Goal: Task Accomplishment & Management: Complete application form

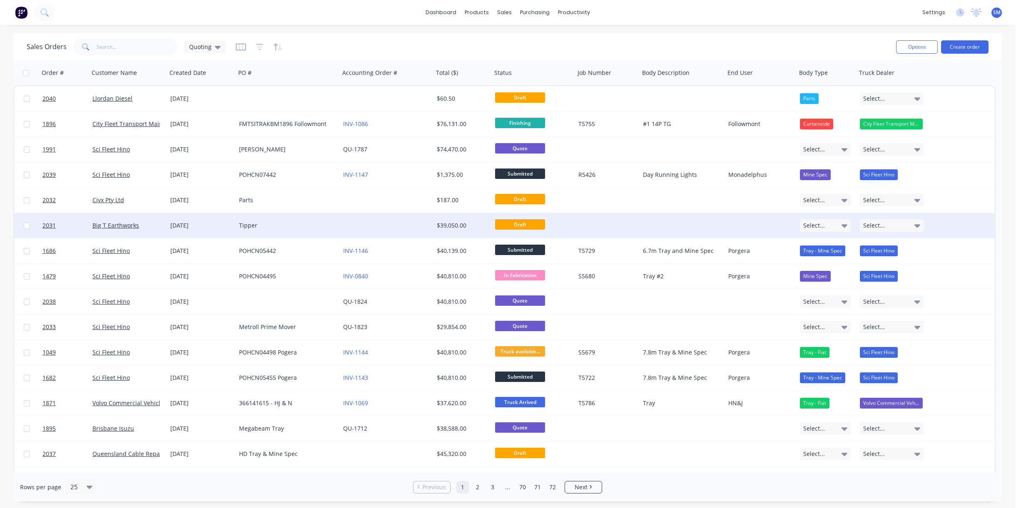
click at [184, 225] on div "[DATE]" at bounding box center [201, 225] width 62 height 8
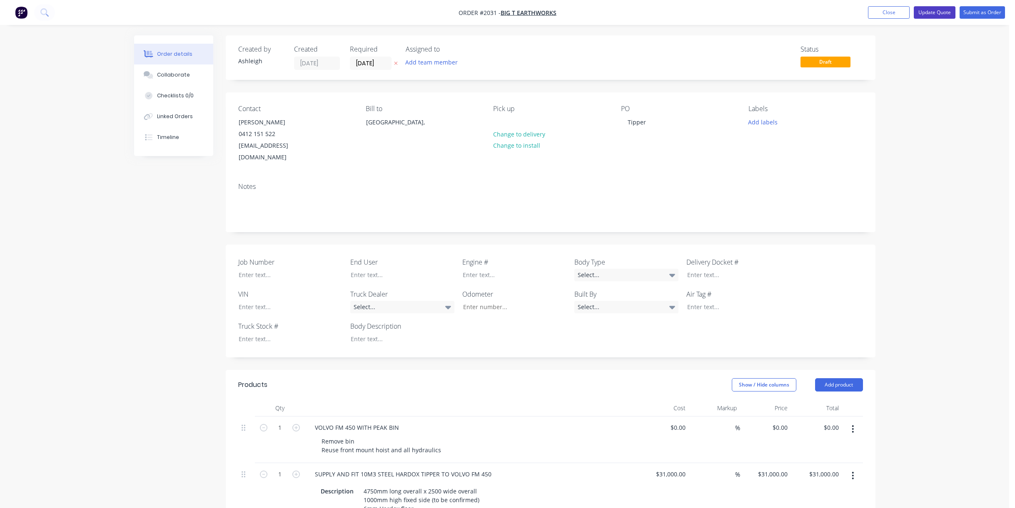
click at [935, 9] on button "Update Quote" at bounding box center [934, 12] width 42 height 12
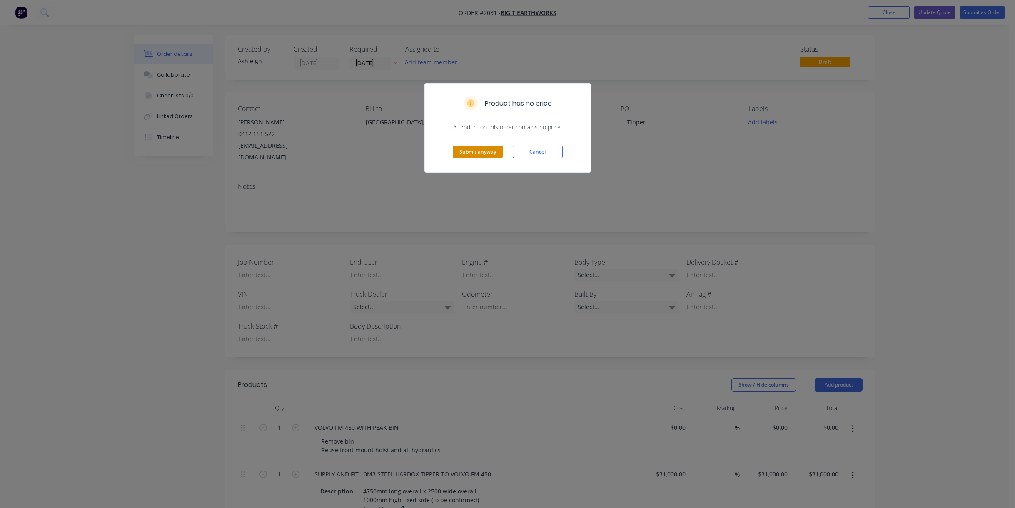
click at [481, 153] on button "Submit anyway" at bounding box center [478, 152] width 50 height 12
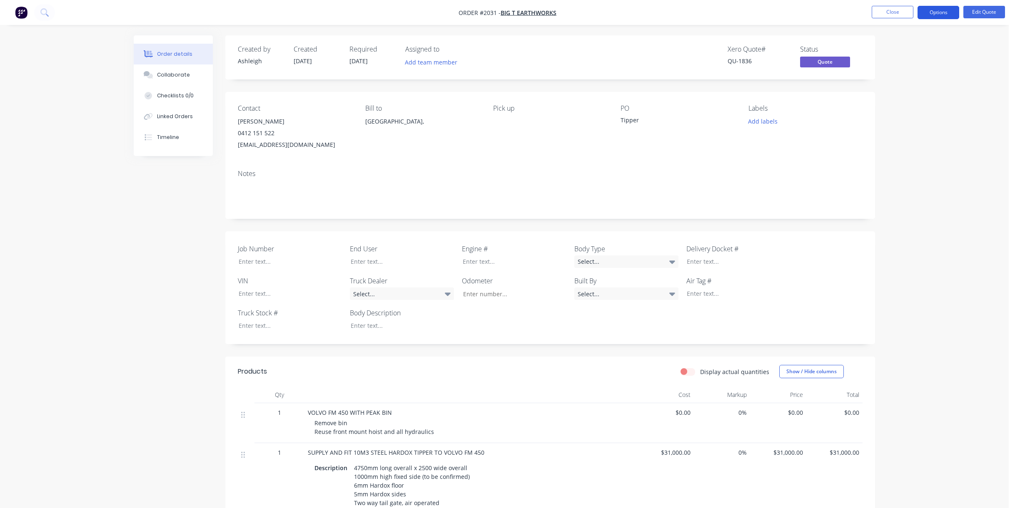
click at [937, 10] on button "Options" at bounding box center [938, 12] width 42 height 13
click at [895, 50] on div "Quote" at bounding box center [913, 51] width 77 height 12
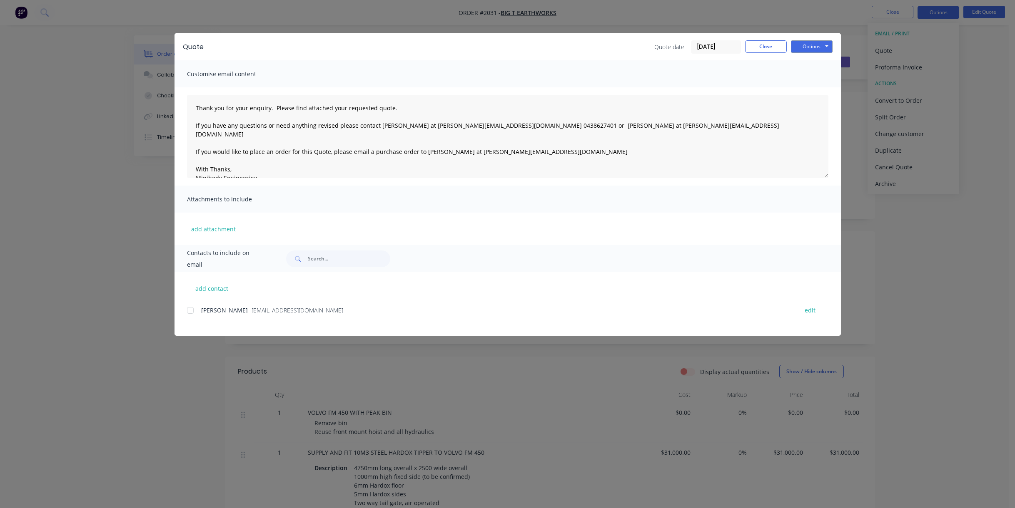
click at [205, 312] on span "[PERSON_NAME]" at bounding box center [224, 310] width 47 height 8
click at [189, 311] on div at bounding box center [190, 310] width 17 height 17
click at [765, 47] on button "Close" at bounding box center [766, 46] width 42 height 12
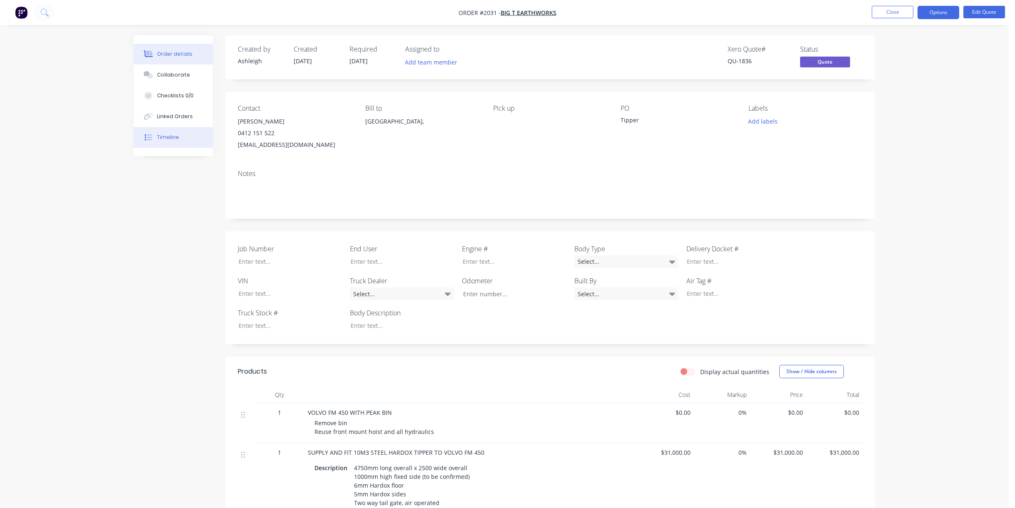
click at [172, 140] on div "Timeline" at bounding box center [168, 137] width 22 height 7
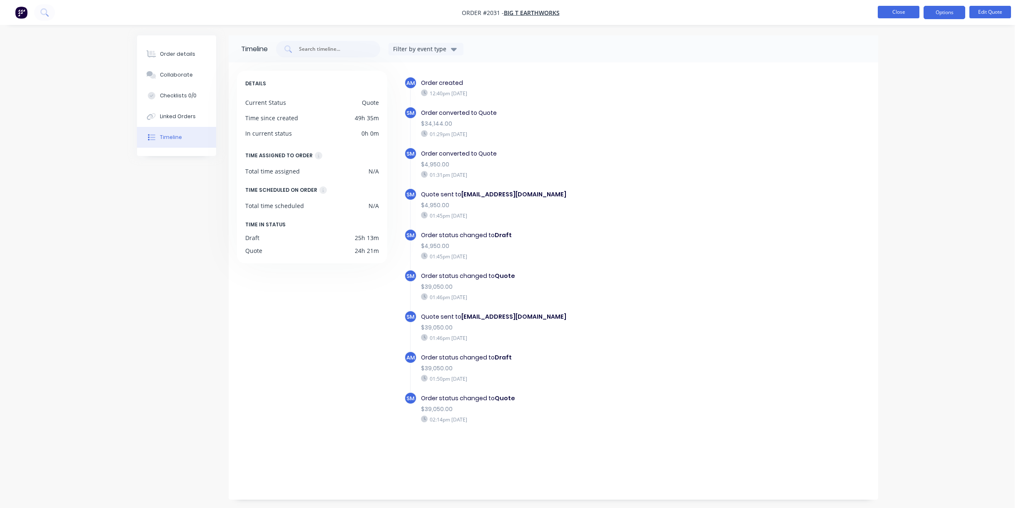
click at [899, 8] on button "Close" at bounding box center [899, 12] width 42 height 12
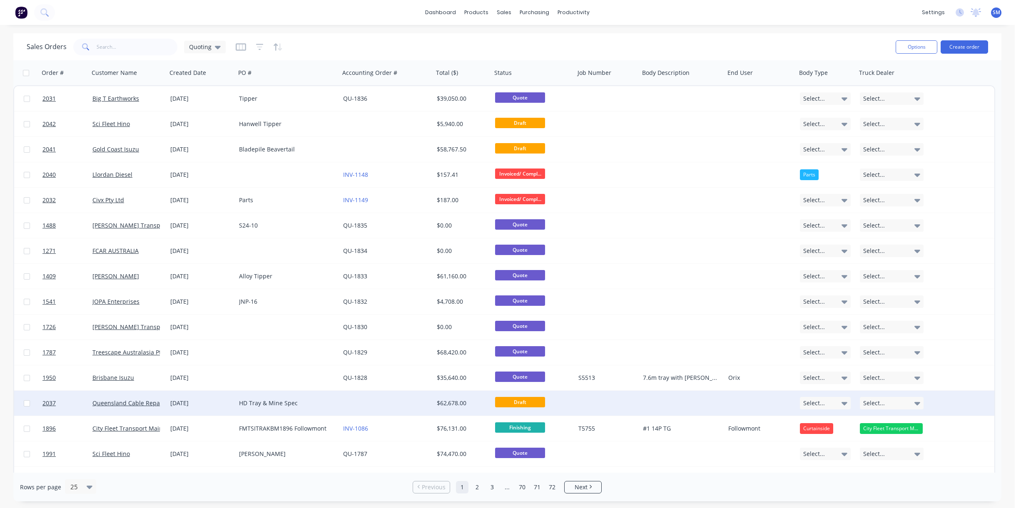
click at [244, 403] on div "HD Tray & Mine Spec" at bounding box center [285, 403] width 92 height 8
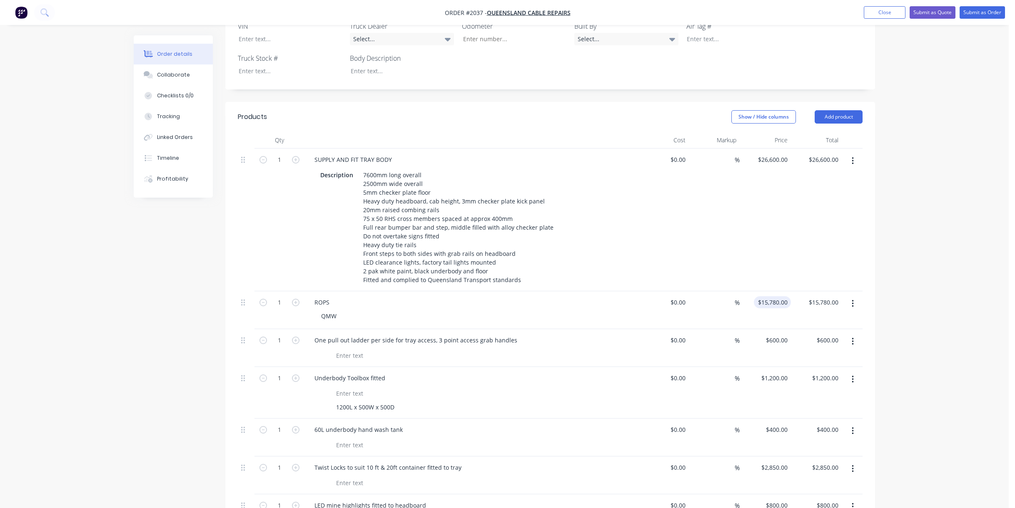
scroll to position [333, 0]
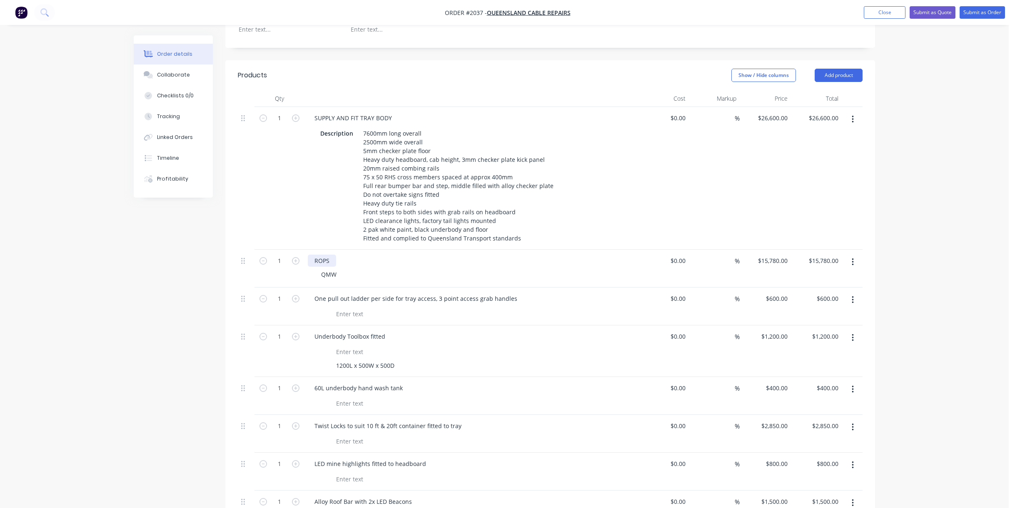
drag, startPoint x: 331, startPoint y: 224, endPoint x: 352, endPoint y: 242, distance: 27.5
click at [335, 255] on div "ROPS" at bounding box center [322, 261] width 28 height 12
click at [407, 255] on div "ROPS TO SUIT ISUZU 8X4" at bounding box center [471, 261] width 326 height 12
drag, startPoint x: 776, startPoint y: 227, endPoint x: 792, endPoint y: 239, distance: 20.2
click at [776, 255] on input "15780" at bounding box center [780, 261] width 21 height 12
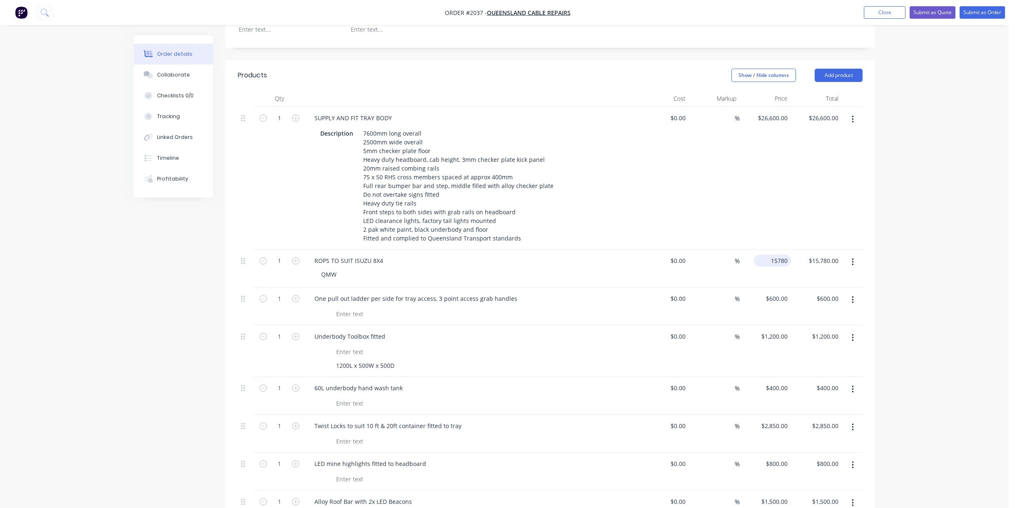
click at [774, 255] on input "15780" at bounding box center [774, 261] width 34 height 12
type input "$14,800.00"
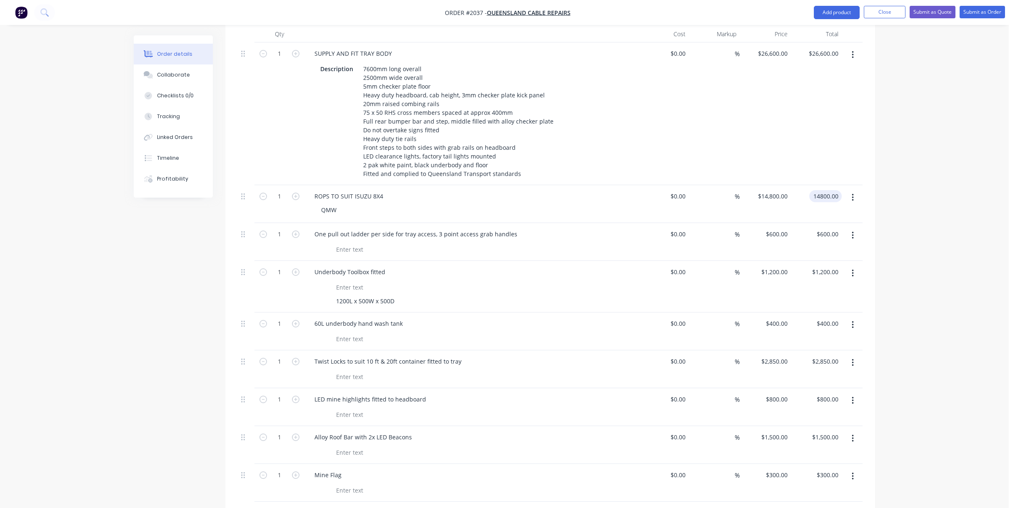
scroll to position [416, 0]
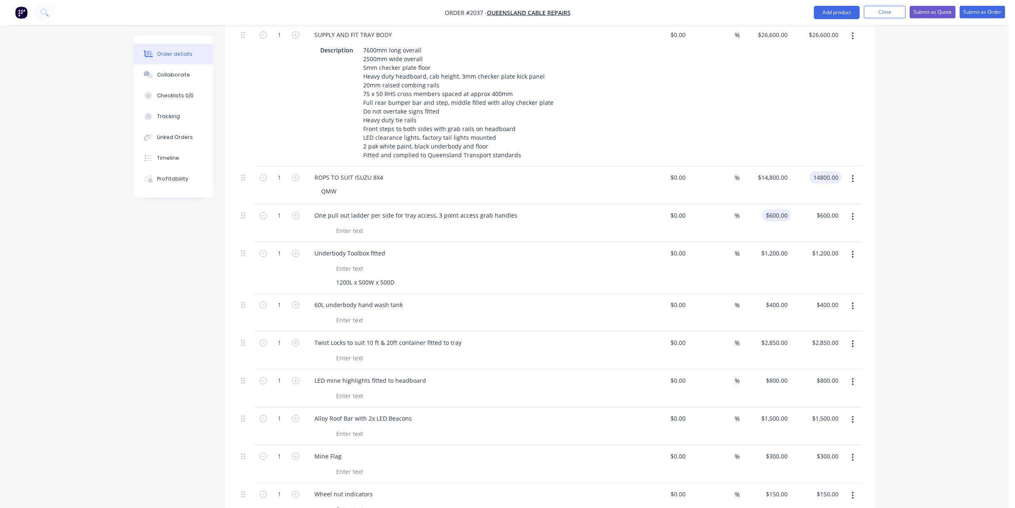
click at [776, 209] on input "$600.00" at bounding box center [778, 215] width 26 height 12
type input "$14,800.00"
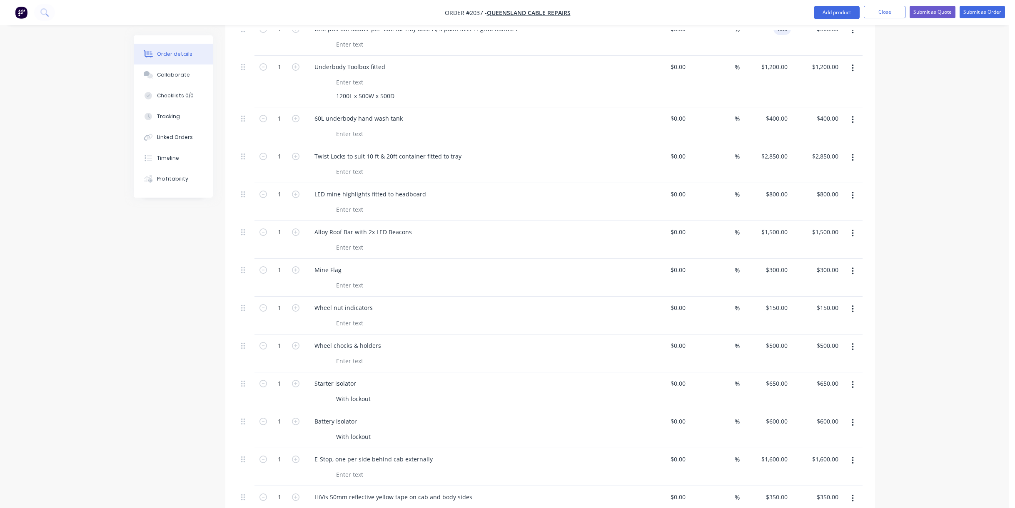
scroll to position [583, 0]
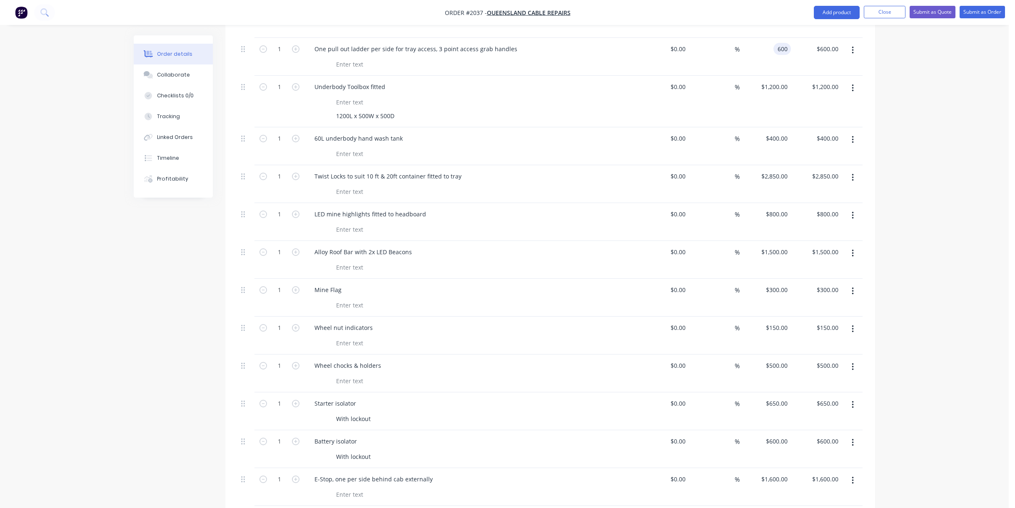
type input "$600.00"
click at [776, 170] on input "2850" at bounding box center [775, 176] width 30 height 12
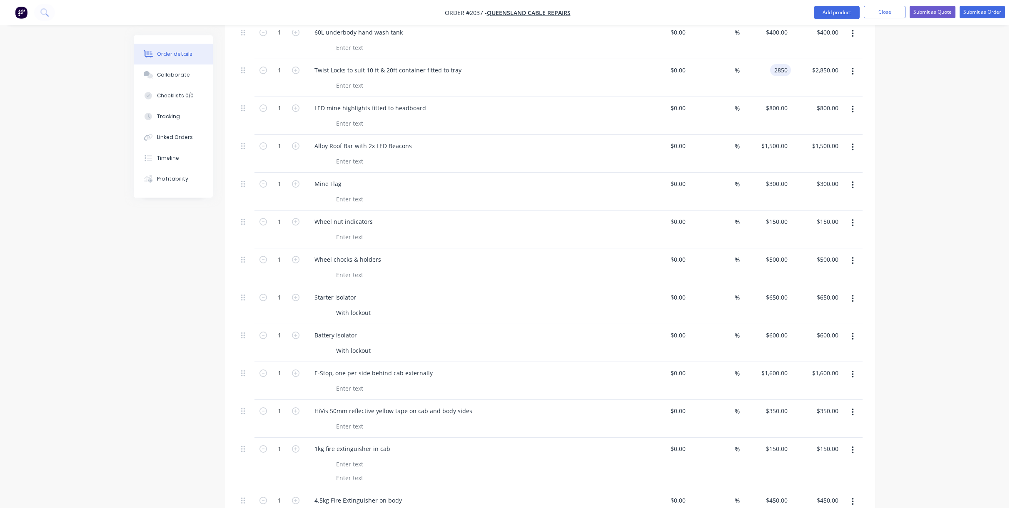
scroll to position [708, 0]
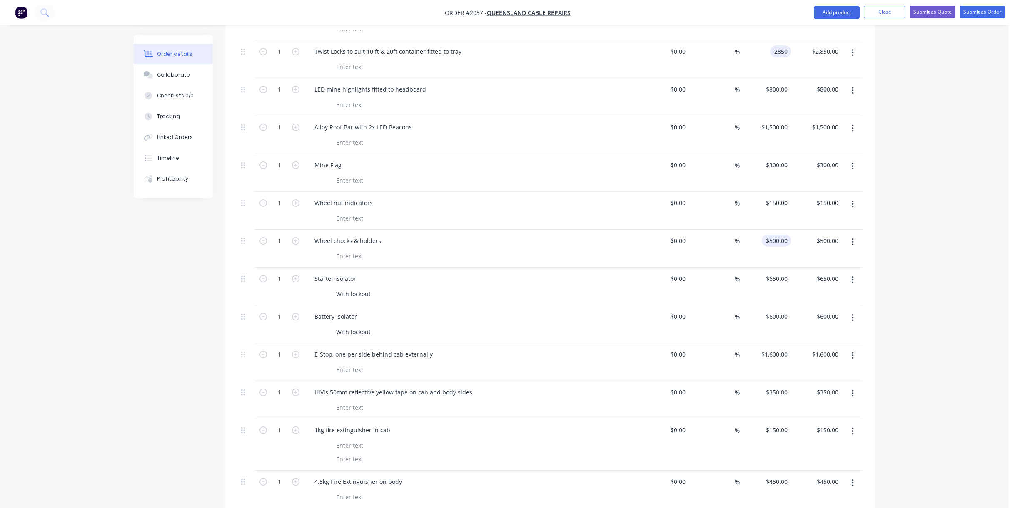
type input "$2,850.00"
drag, startPoint x: 784, startPoint y: 208, endPoint x: 795, endPoint y: 227, distance: 22.6
click at [784, 235] on input "500" at bounding box center [778, 241] width 26 height 12
type input "$600.00"
type input "600.00"
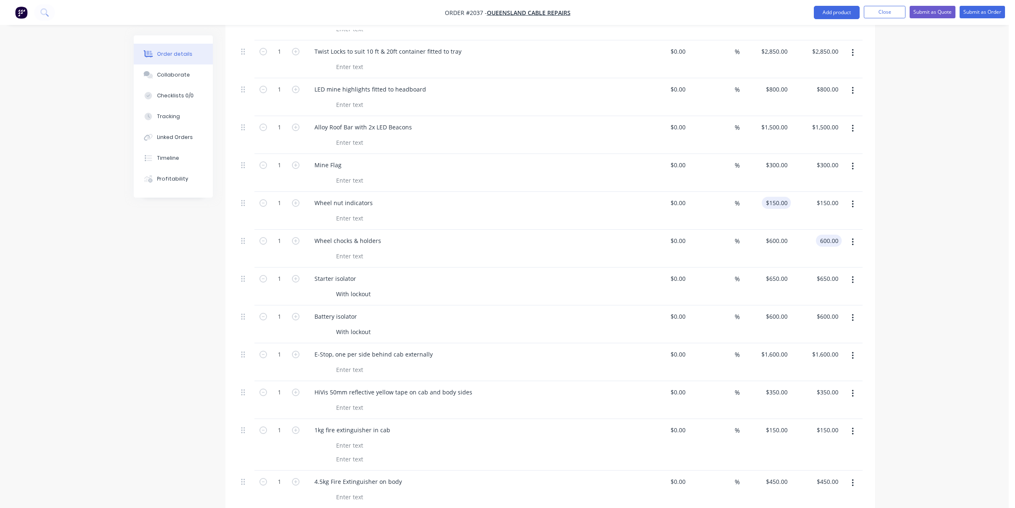
type input "150"
type input "$600.00"
click at [782, 197] on input "150" at bounding box center [778, 203] width 26 height 12
type input "$280.00"
type input "280.00"
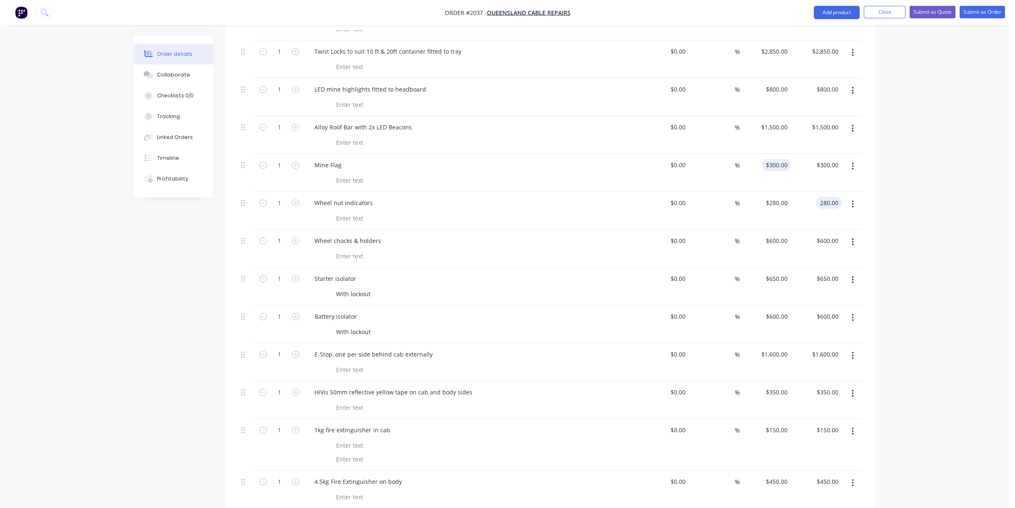
type input "300"
type input "$280.00"
click at [776, 159] on div "300 $300.00" at bounding box center [778, 165] width 26 height 12
type input "350"
type input "300.00"
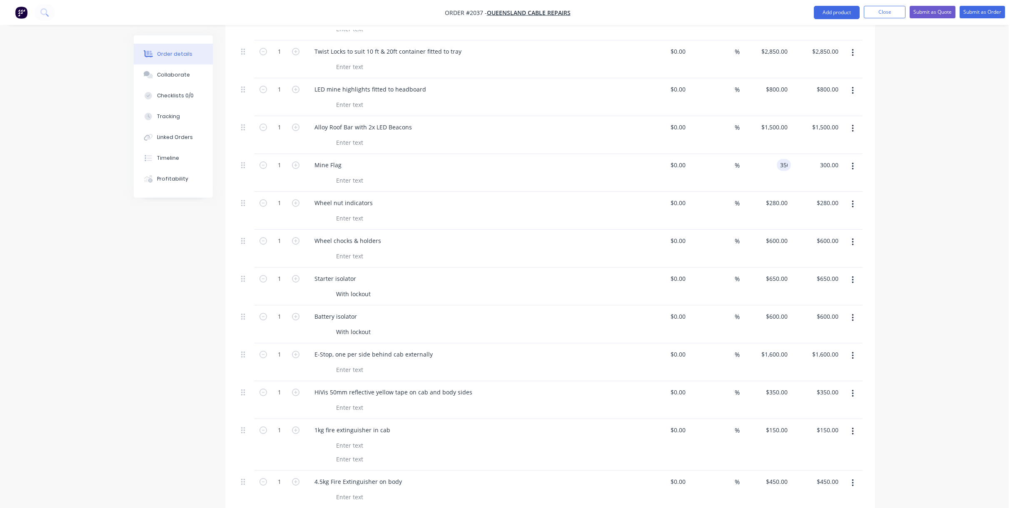
type input "$350.00"
drag, startPoint x: 761, startPoint y: 169, endPoint x: 783, endPoint y: 169, distance: 22.5
click at [761, 192] on div "$280.00 $280.00" at bounding box center [764, 211] width 51 height 38
type input "$350.00"
drag, startPoint x: 769, startPoint y: 166, endPoint x: 795, endPoint y: 185, distance: 32.6
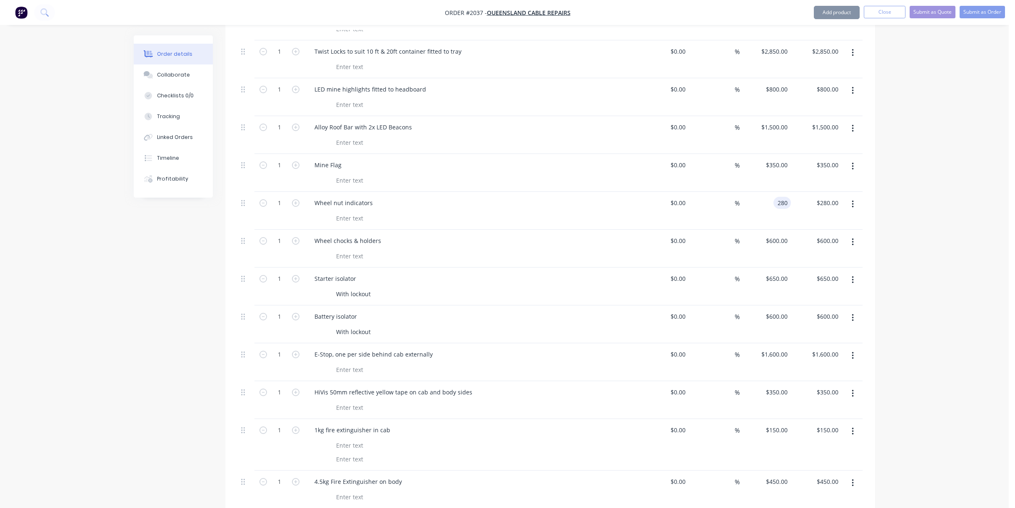
click at [770, 192] on div "280 280" at bounding box center [764, 211] width 51 height 38
type input "$200.00"
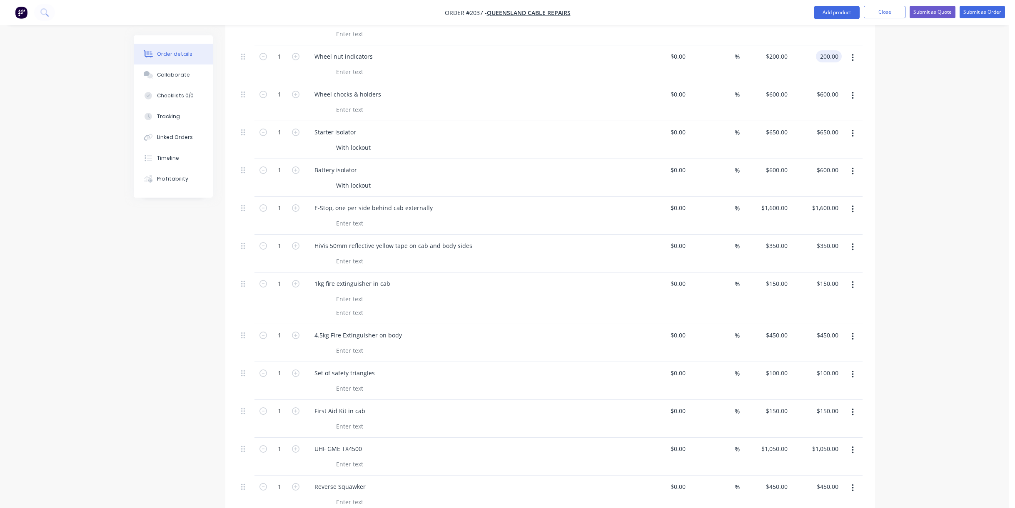
scroll to position [874, 0]
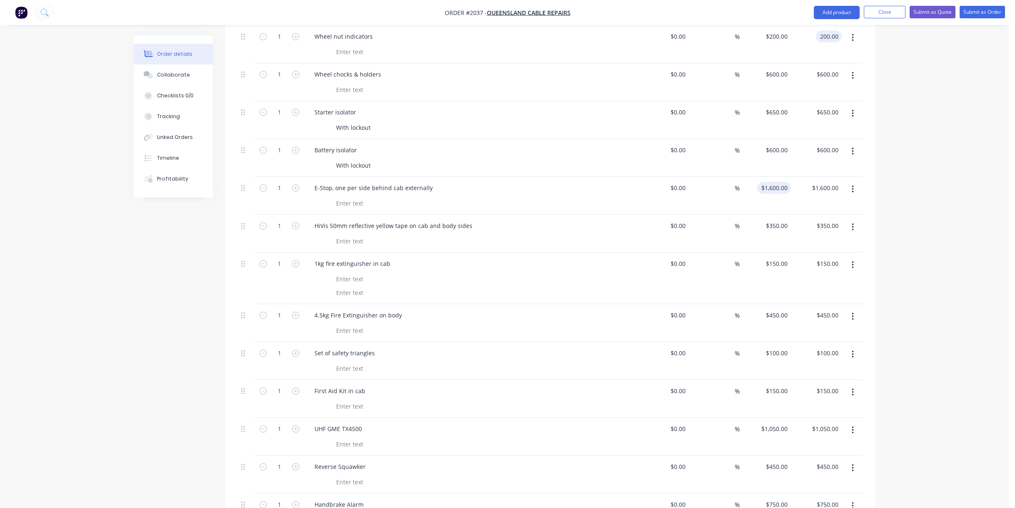
click at [774, 182] on input "$1,600.00" at bounding box center [775, 188] width 30 height 12
type input "$200.00"
type input "$1,800.00"
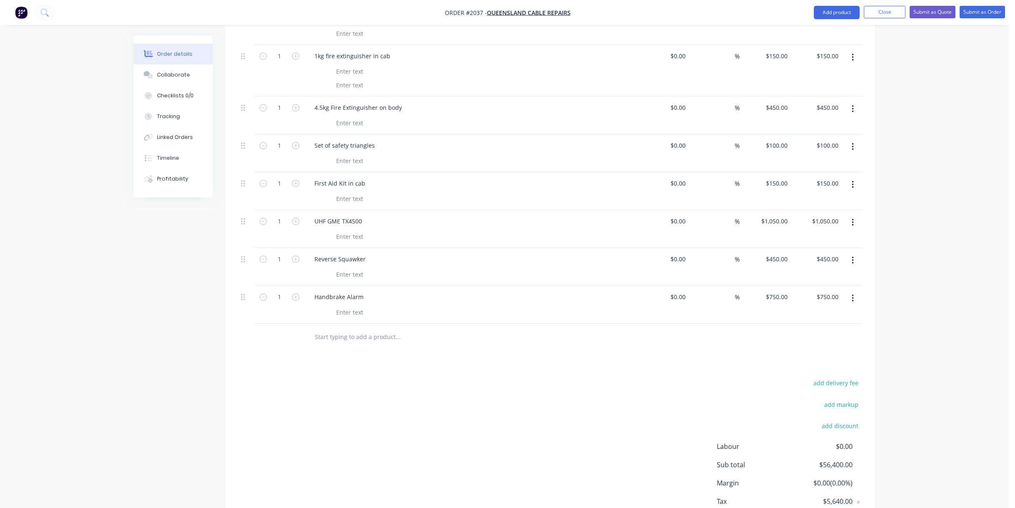
scroll to position [1082, 0]
type input "$1,800.00"
click at [768, 210] on div "1050 $1,050.00" at bounding box center [764, 229] width 51 height 38
type input "$1,100.00"
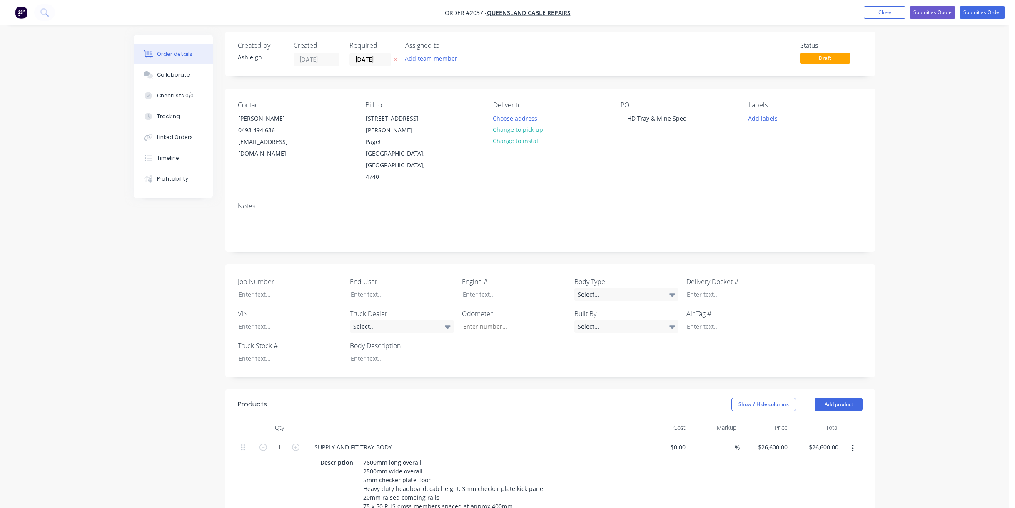
scroll to position [0, 0]
type input "$1,100.00"
click at [933, 11] on button "Submit as Quote" at bounding box center [932, 12] width 46 height 12
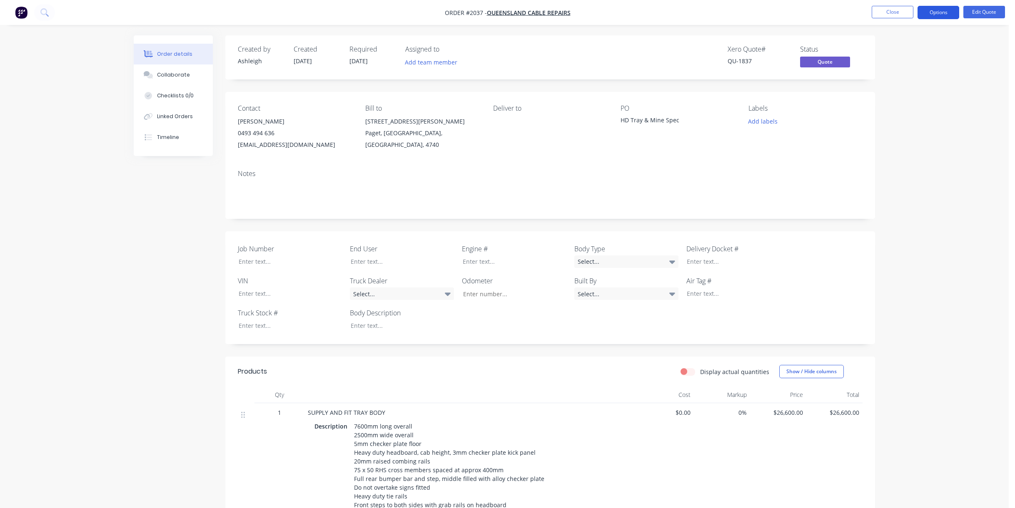
click at [938, 11] on button "Options" at bounding box center [938, 12] width 42 height 13
click at [893, 45] on div "Quote" at bounding box center [913, 51] width 77 height 12
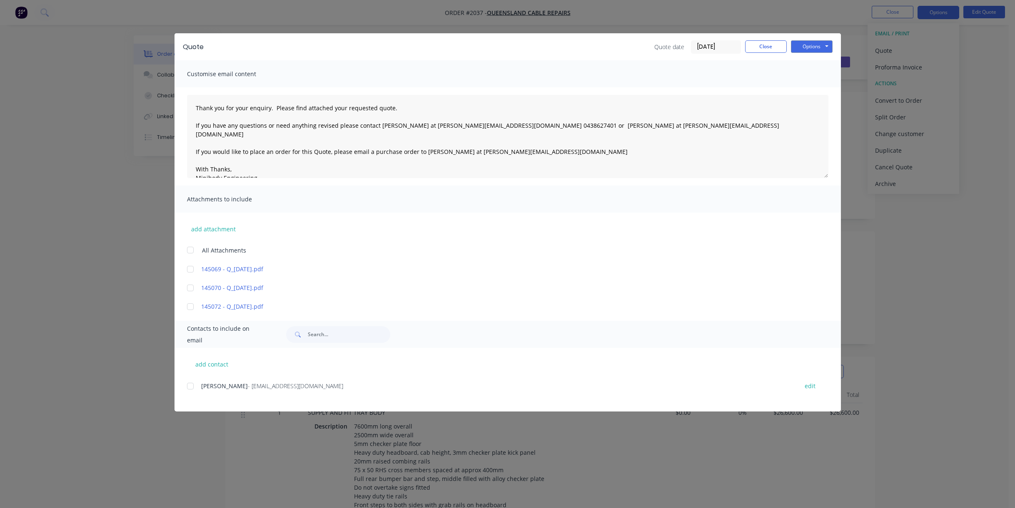
click at [186, 390] on div "add contact [PERSON_NAME] - [PERSON_NAME][EMAIL_ADDRESS][DOMAIN_NAME] edit" at bounding box center [507, 380] width 666 height 64
click at [189, 390] on div at bounding box center [190, 386] width 17 height 17
click at [821, 50] on button "Options" at bounding box center [812, 46] width 42 height 12
click at [814, 88] on button "Email" at bounding box center [817, 89] width 53 height 14
click at [144, 482] on icon "button" at bounding box center [143, 485] width 5 height 7
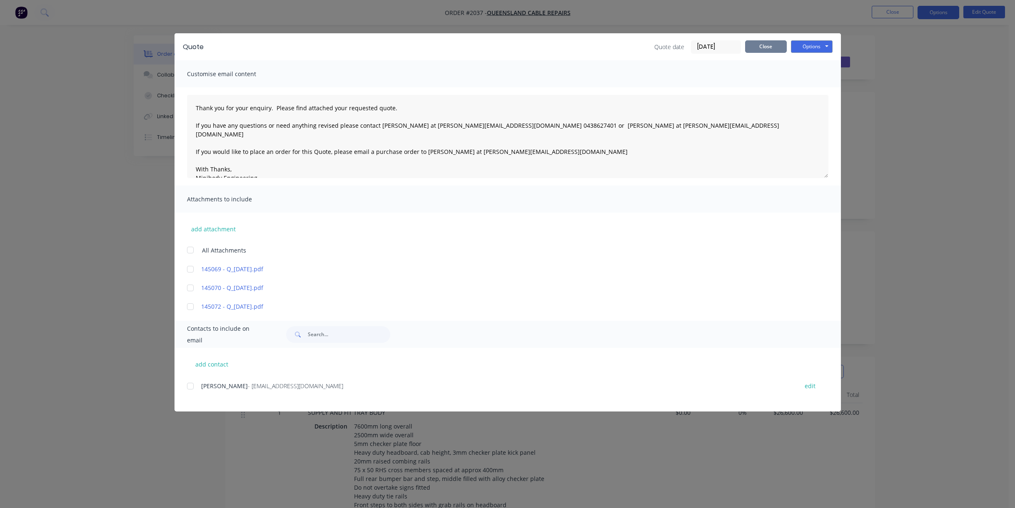
click at [767, 43] on button "Close" at bounding box center [766, 46] width 42 height 12
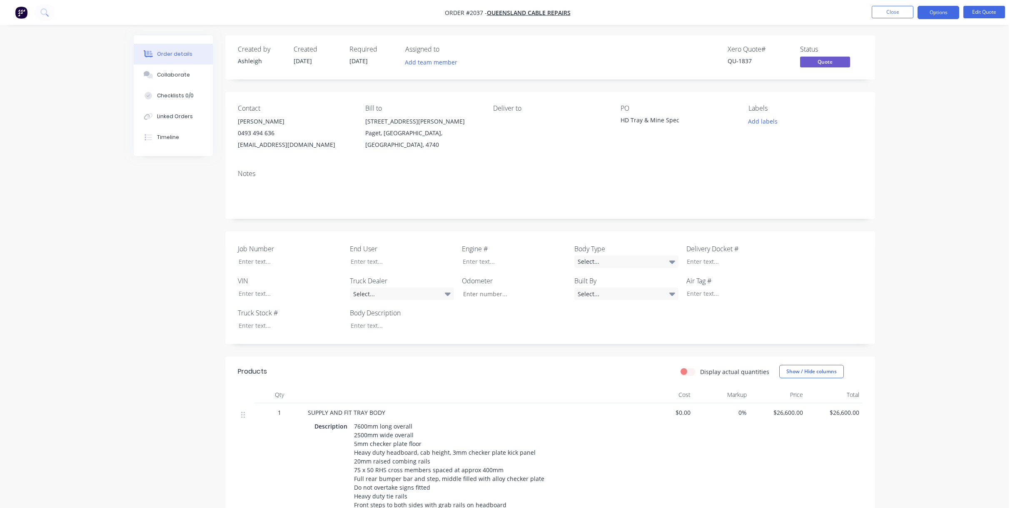
click at [606, 144] on div "Deliver to" at bounding box center [550, 127] width 114 height 46
click at [157, 134] on button "Timeline" at bounding box center [173, 137] width 79 height 21
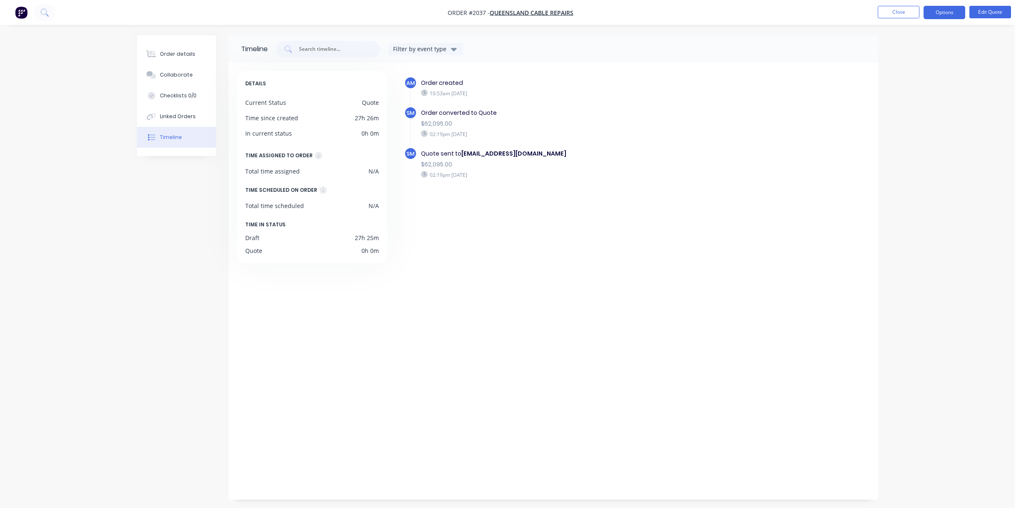
drag, startPoint x: 67, startPoint y: 224, endPoint x: 853, endPoint y: 37, distance: 808.7
click at [67, 224] on div "Order details Collaborate Checklists 0/0 Linked Orders Timeline Order details C…" at bounding box center [507, 254] width 1015 height 508
click at [902, 12] on button "Close" at bounding box center [899, 12] width 42 height 12
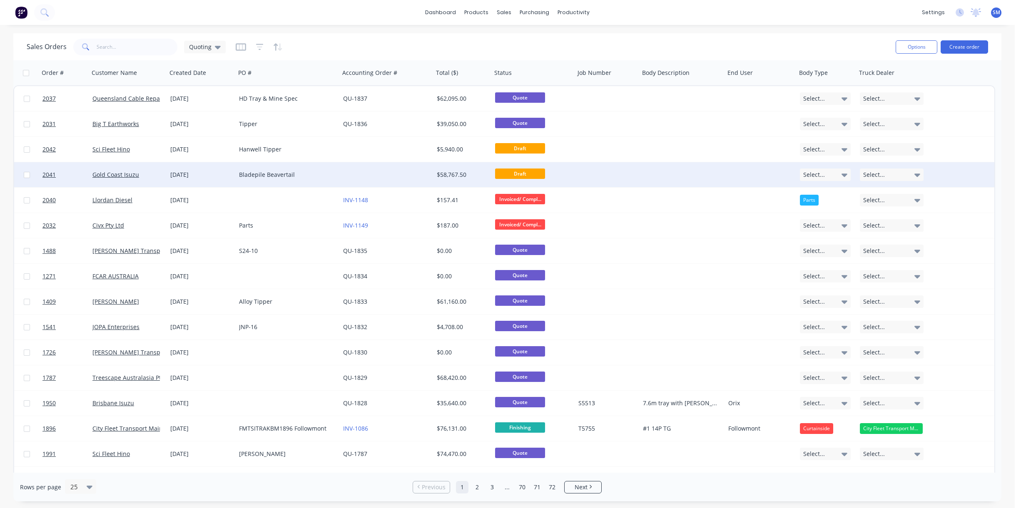
click at [269, 172] on div "Bladepile Beavertail" at bounding box center [285, 175] width 92 height 8
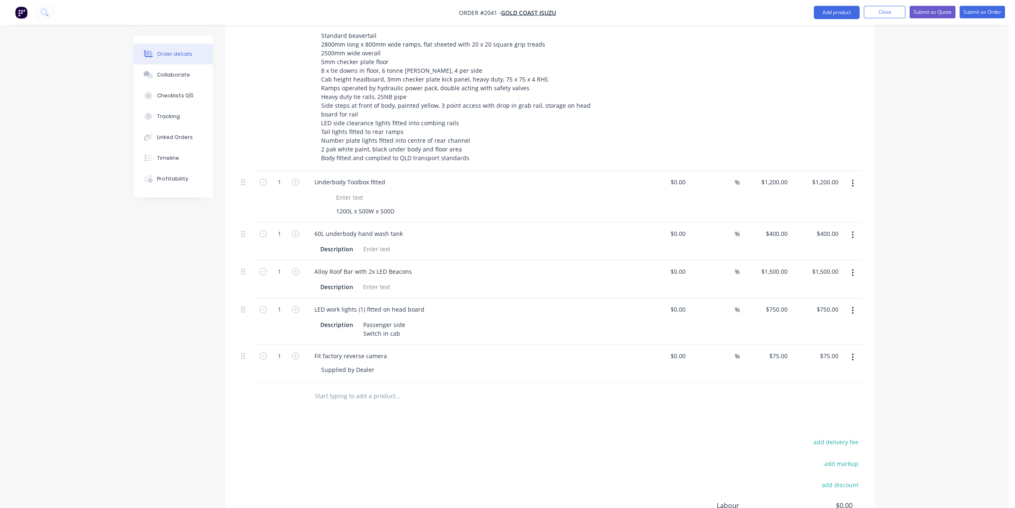
scroll to position [458, 0]
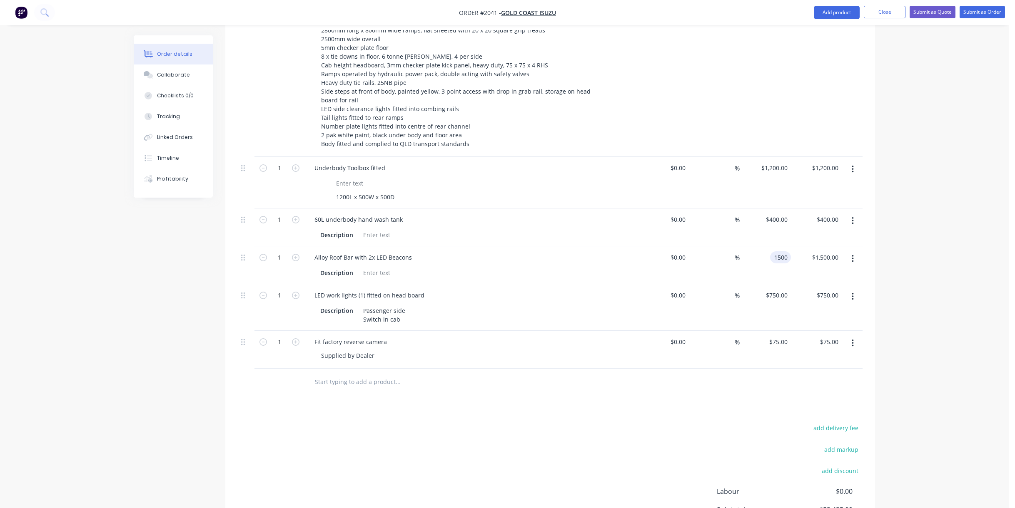
click at [777, 251] on input "1500" at bounding box center [781, 257] width 17 height 12
type input "$1,600.00"
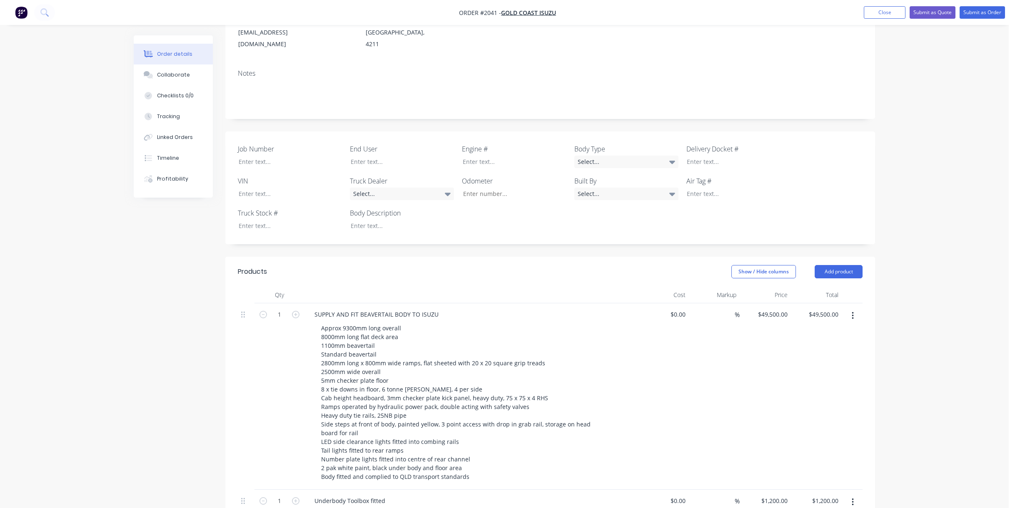
scroll to position [0, 0]
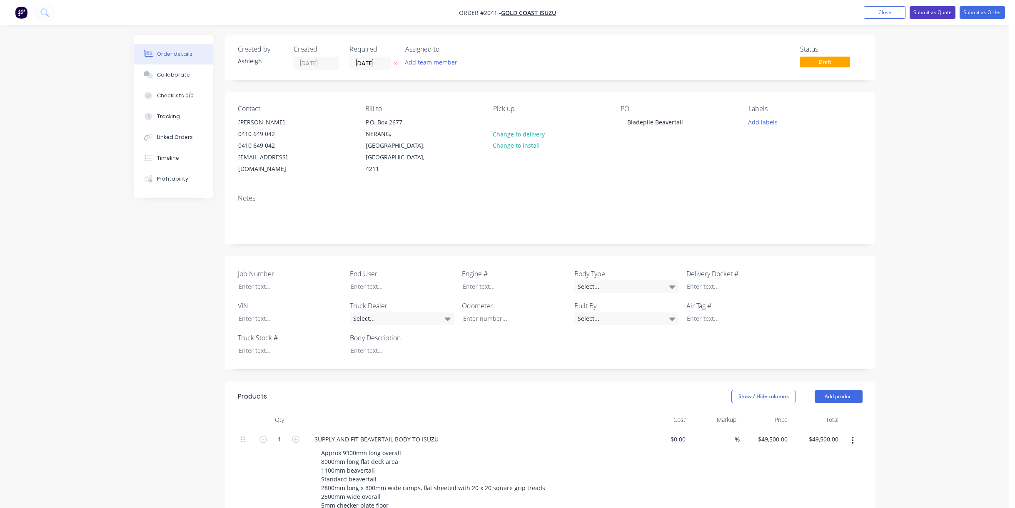
type input "$1,600.00"
click at [926, 10] on button "Submit as Quote" at bounding box center [932, 12] width 46 height 12
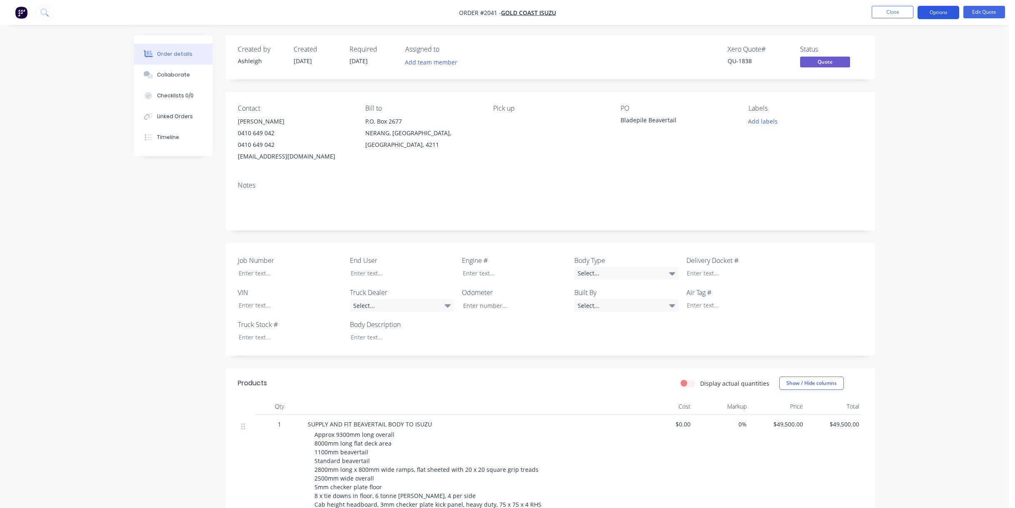
click at [937, 15] on button "Options" at bounding box center [938, 12] width 42 height 13
click at [893, 52] on div "Quote" at bounding box center [913, 51] width 77 height 12
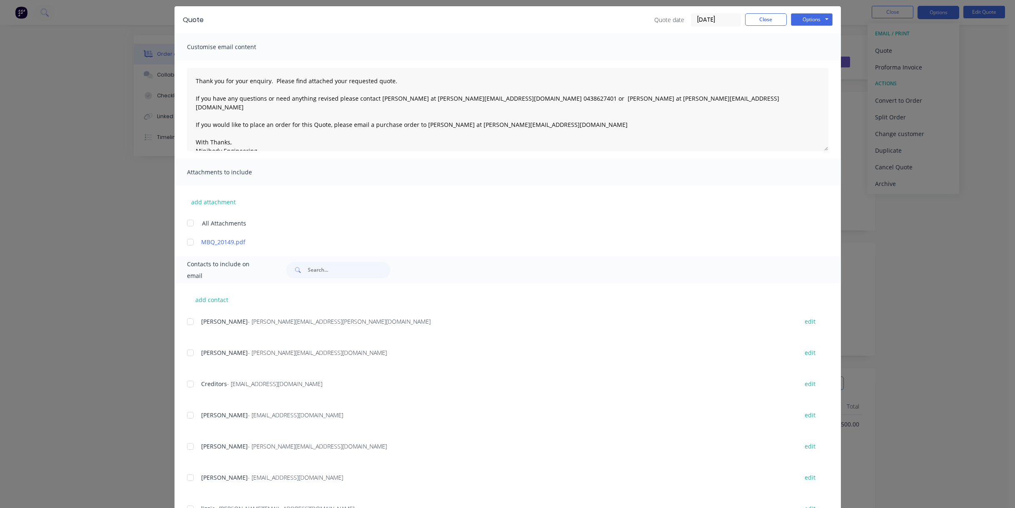
scroll to position [42, 0]
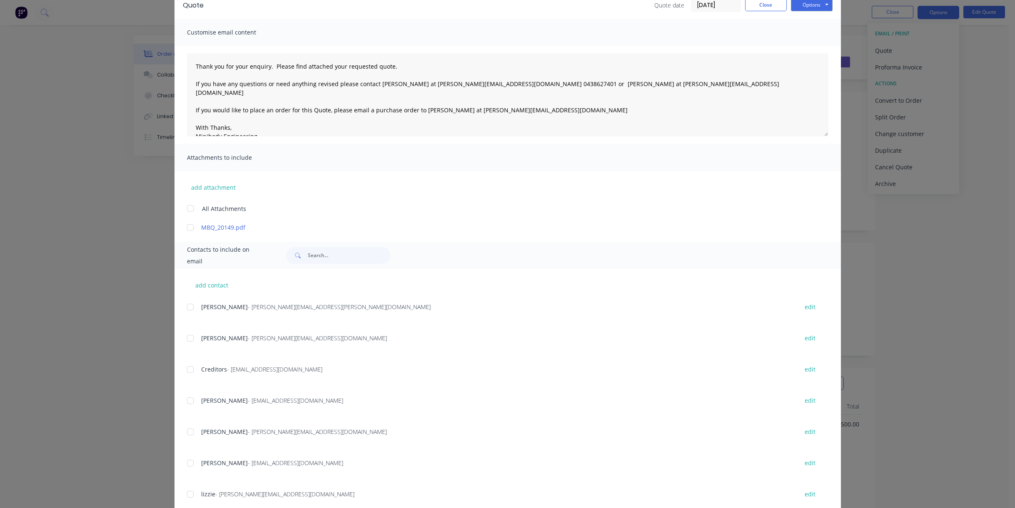
click at [187, 399] on div at bounding box center [190, 401] width 17 height 17
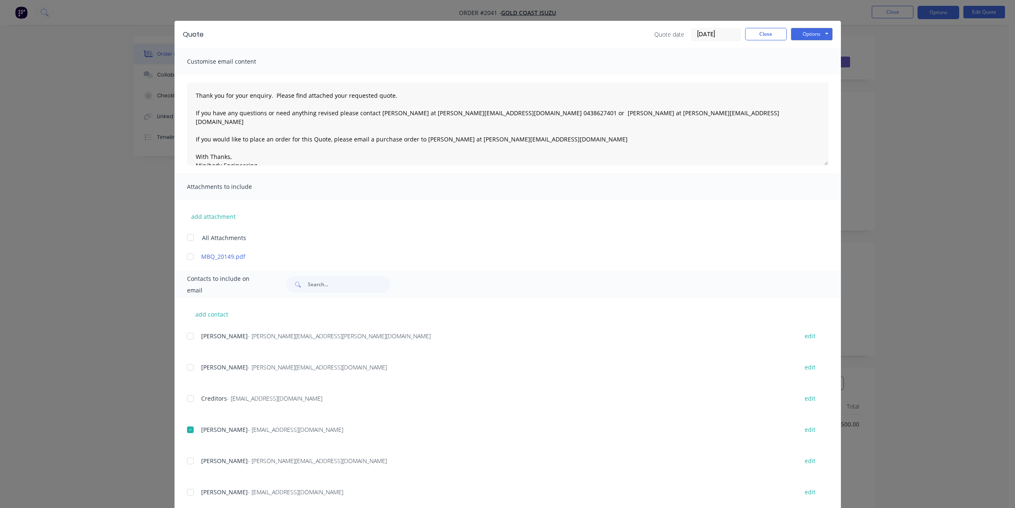
scroll to position [0, 0]
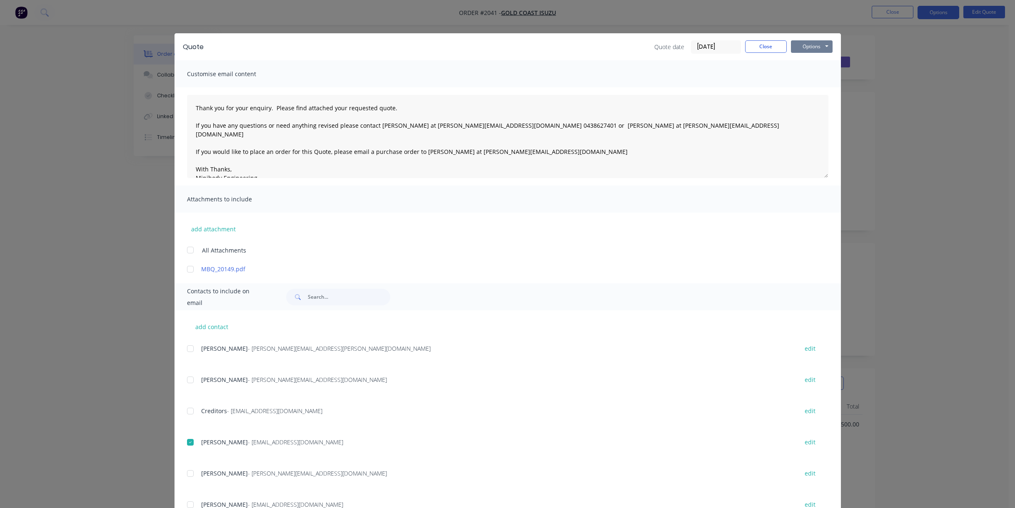
click at [807, 45] on button "Options" at bounding box center [812, 46] width 42 height 12
click at [808, 88] on button "Email" at bounding box center [817, 89] width 53 height 14
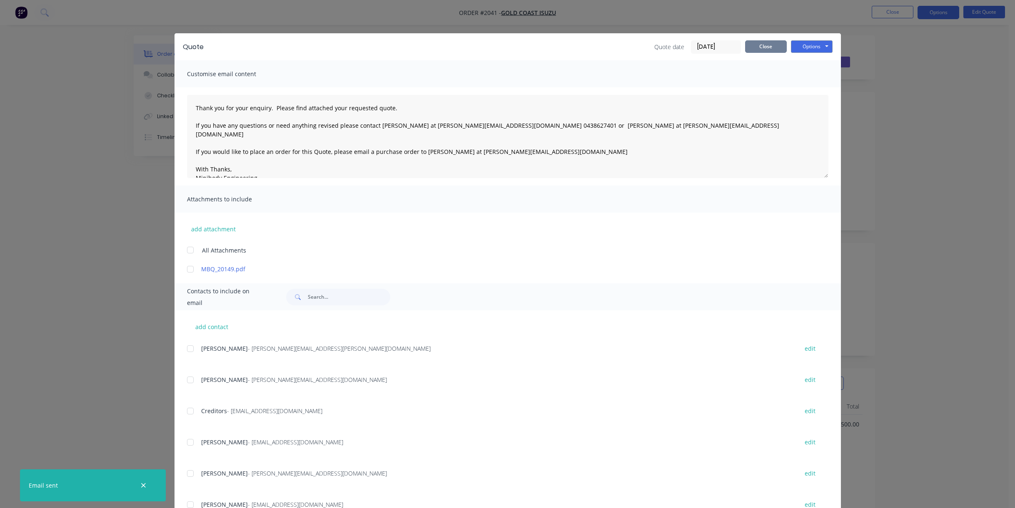
click at [761, 45] on button "Close" at bounding box center [766, 46] width 42 height 12
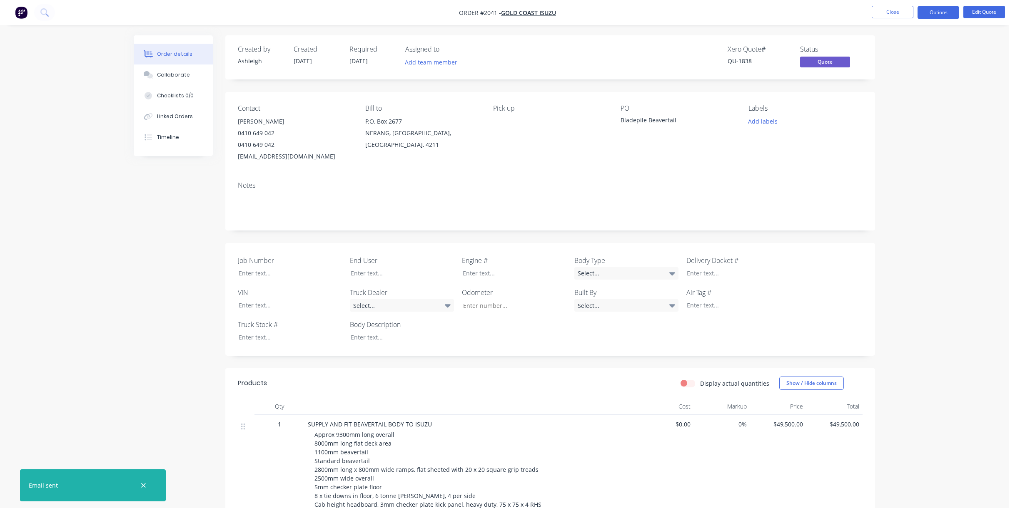
click at [940, 182] on div "Order details Collaborate Checklists 0/0 Linked Orders Timeline Order details C…" at bounding box center [504, 467] width 1008 height 935
click at [890, 9] on button "Close" at bounding box center [892, 12] width 42 height 12
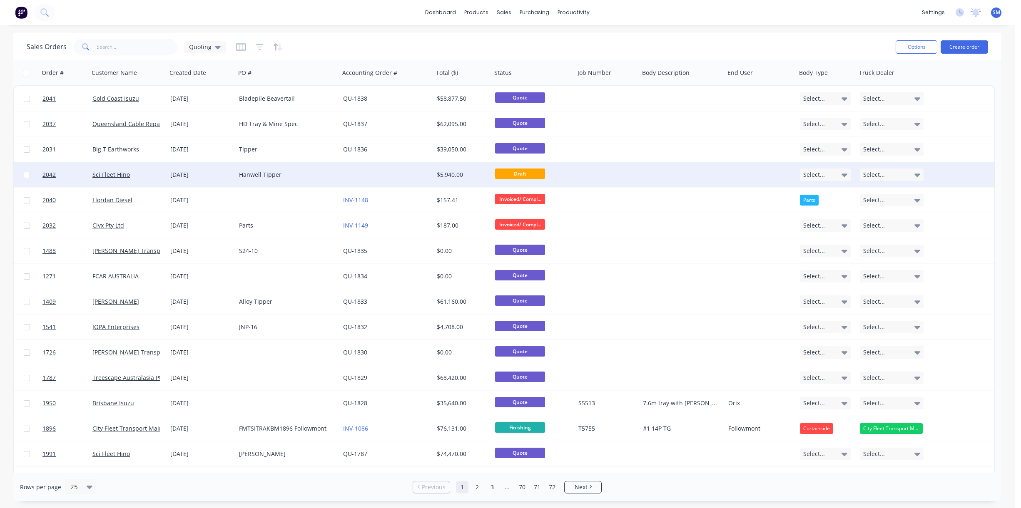
click at [245, 171] on div "Hanwell Tipper" at bounding box center [285, 175] width 92 height 8
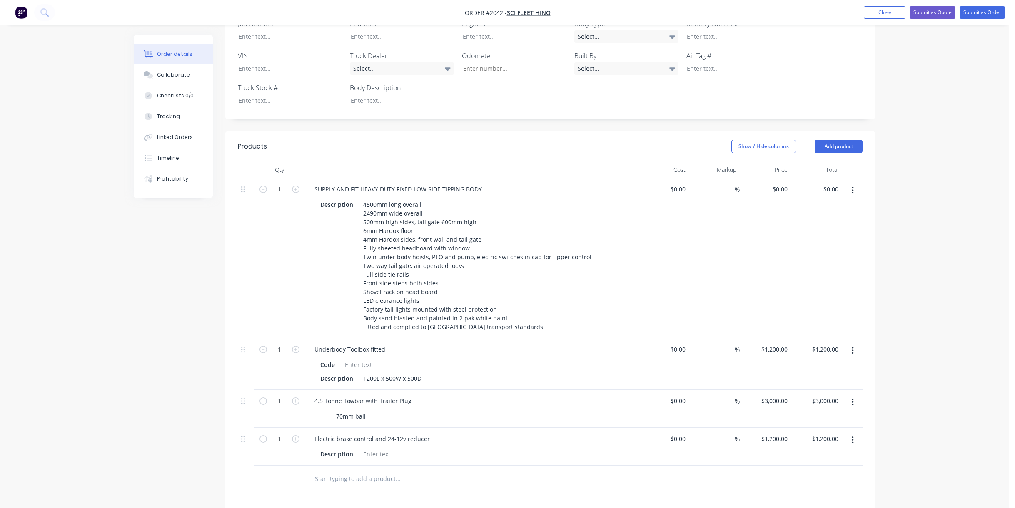
scroll to position [250, 0]
click at [781, 184] on input "0" at bounding box center [786, 190] width 10 height 12
type input "41400"
type input "0.00"
type input "$41,400.00"
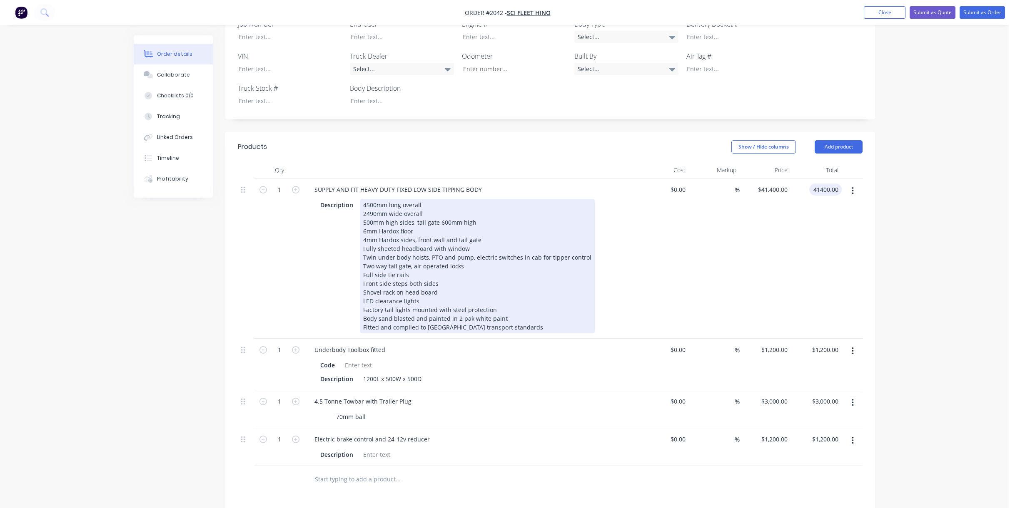
type input "$41,400.00"
click at [473, 225] on div "4500mm long overall 2490mm wide overall 500mm high sides, tail gate 600mm high …" at bounding box center [477, 266] width 235 height 134
drag, startPoint x: 408, startPoint y: 234, endPoint x: 329, endPoint y: 236, distance: 79.6
click at [329, 236] on div "Description 4500mm long overall 2490mm wide overall 500mm high sides, tail gate…" at bounding box center [469, 266] width 305 height 134
drag, startPoint x: 430, startPoint y: 237, endPoint x: 431, endPoint y: 246, distance: 9.2
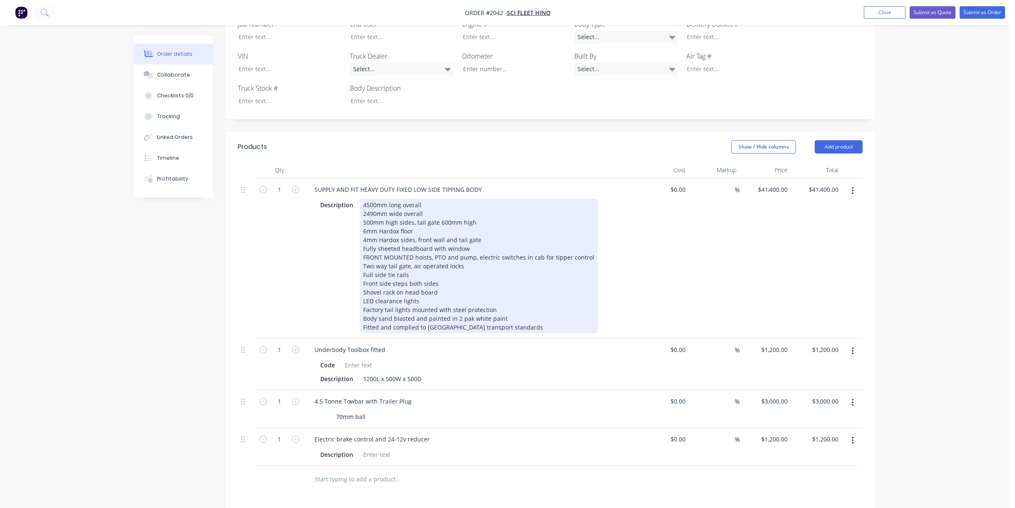
click at [430, 237] on div "4500mm long overall 2490mm wide overall 500mm high sides, tail gate 600mm high …" at bounding box center [479, 266] width 238 height 134
click at [473, 244] on div "4500mm long overall 2490mm wide overall 500mm high sides, tail gate 600mm high …" at bounding box center [477, 266] width 235 height 134
click at [415, 253] on div "4500mm long overall 2490mm wide overall 500mm high sides, tail gate 600mm high …" at bounding box center [477, 266] width 235 height 134
click at [442, 262] on div "4500mm long overall 2490mm wide overall 500mm high sides, tail gate 600mm high …" at bounding box center [477, 266] width 235 height 134
click at [437, 271] on div "4500mm long overall 2490mm wide overall 500mm high sides, tail gate 600mm high …" at bounding box center [477, 266] width 235 height 134
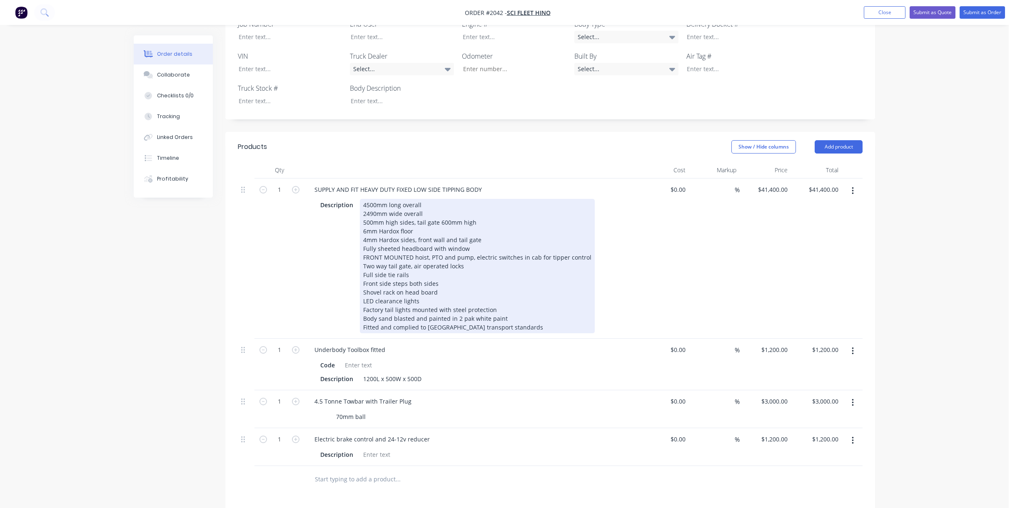
scroll to position [291, 0]
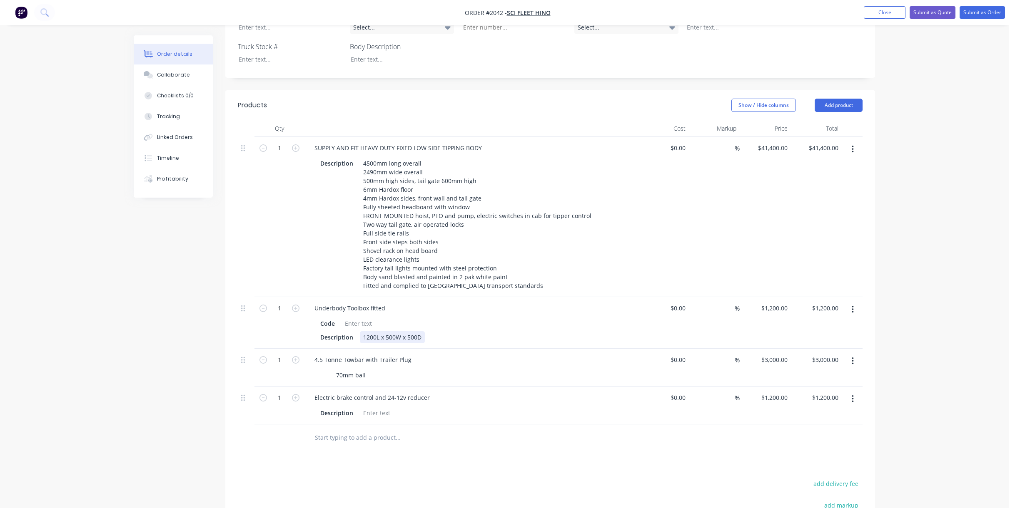
click at [369, 331] on div "1200L x 500W x 500D" at bounding box center [392, 337] width 65 height 12
type input "$0.00"
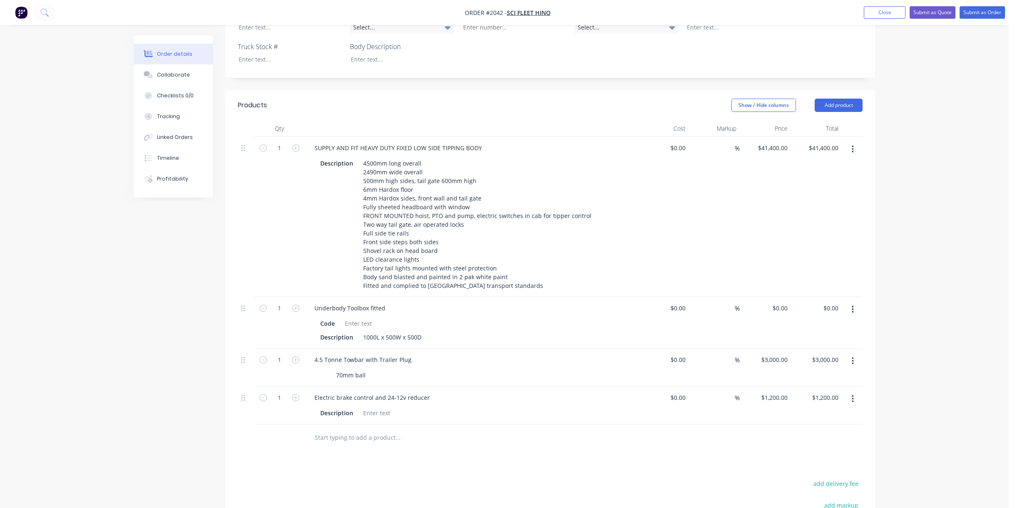
click at [368, 369] on div "70mm ball" at bounding box center [469, 375] width 305 height 12
click at [776, 354] on input "3000" at bounding box center [775, 360] width 30 height 12
type input "$2,400.00"
type input "1250"
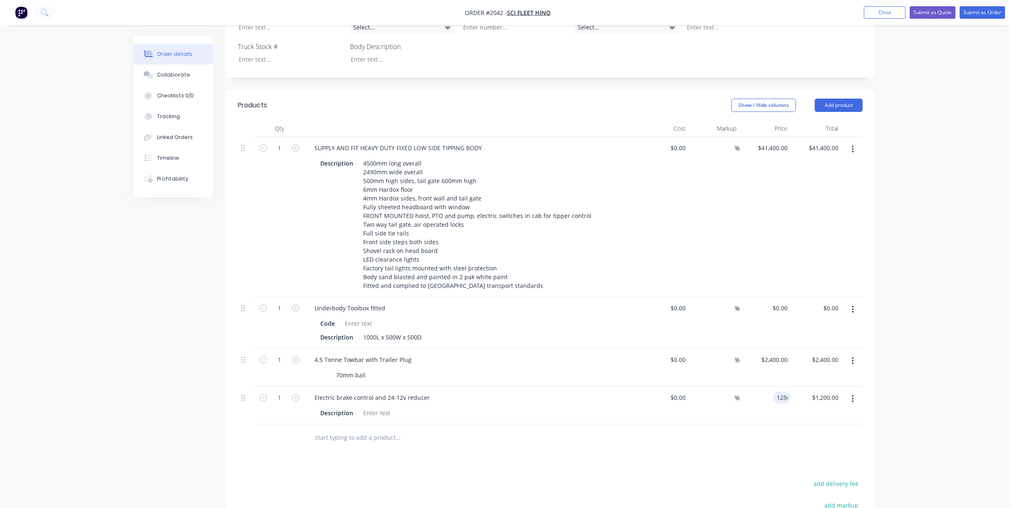
type input "1200.00"
type input "$1,250.00"
type input "1250.00"
type input "0"
type input "$1,250.00"
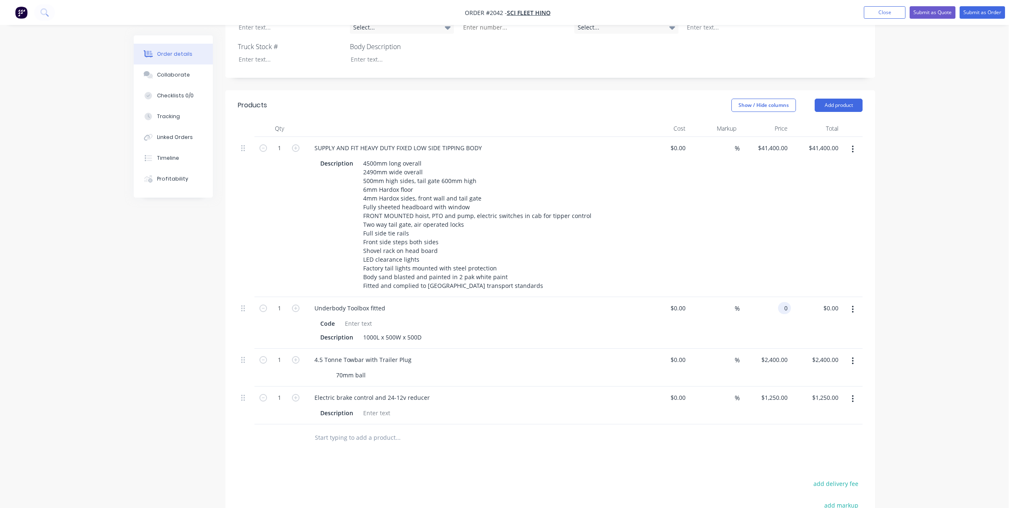
drag, startPoint x: 776, startPoint y: 285, endPoint x: 793, endPoint y: 298, distance: 21.7
click at [778, 302] on div "0 0" at bounding box center [784, 308] width 13 height 12
type input "$1,200.00"
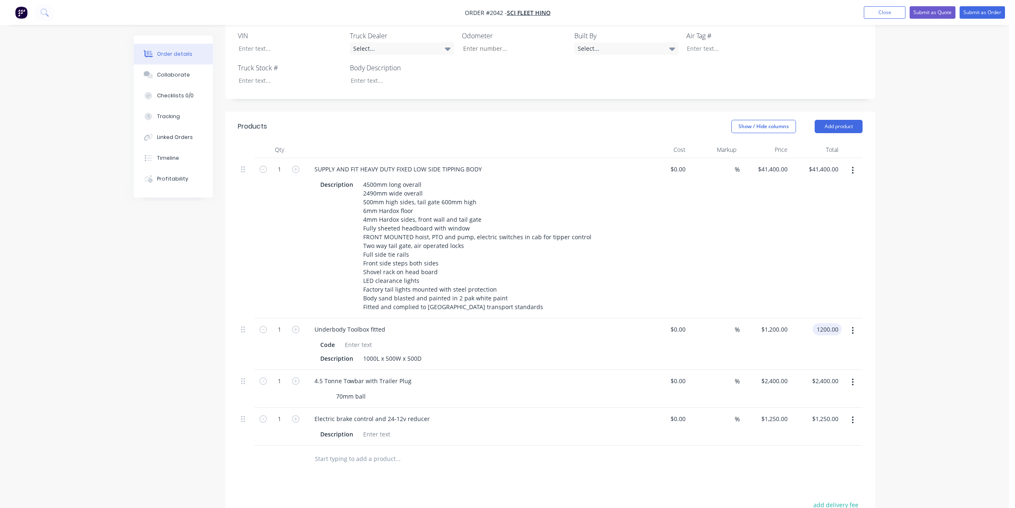
scroll to position [250, 0]
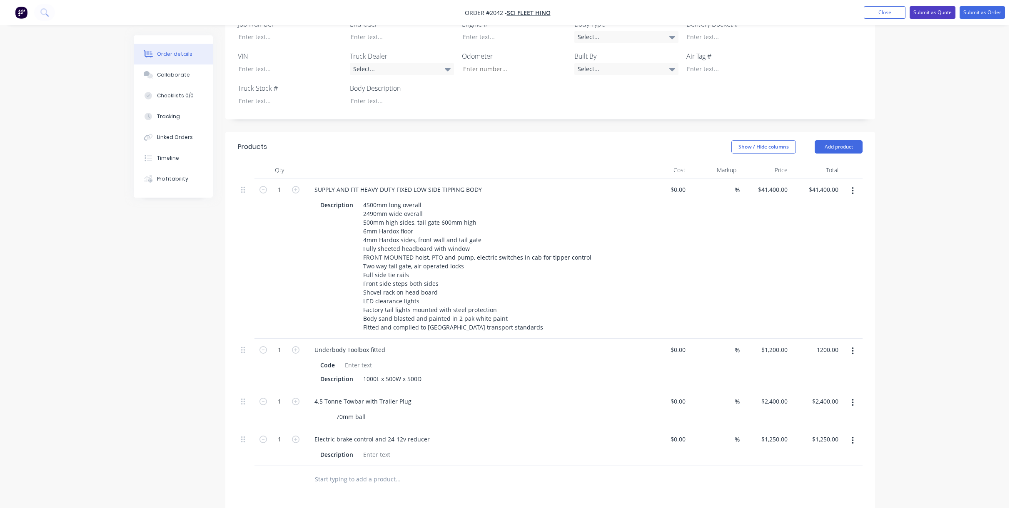
type input "$1,200.00"
click at [928, 10] on button "Submit as Quote" at bounding box center [932, 12] width 46 height 12
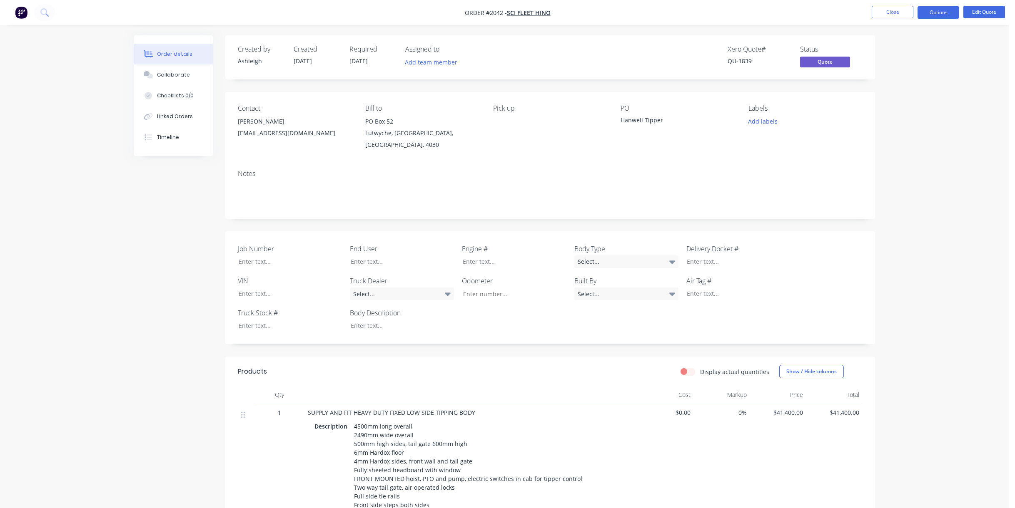
drag, startPoint x: 111, startPoint y: 281, endPoint x: 121, endPoint y: 281, distance: 10.0
click at [111, 281] on div "Order details Collaborate Checklists 0/0 Linked Orders Timeline Order details C…" at bounding box center [504, 413] width 1008 height 826
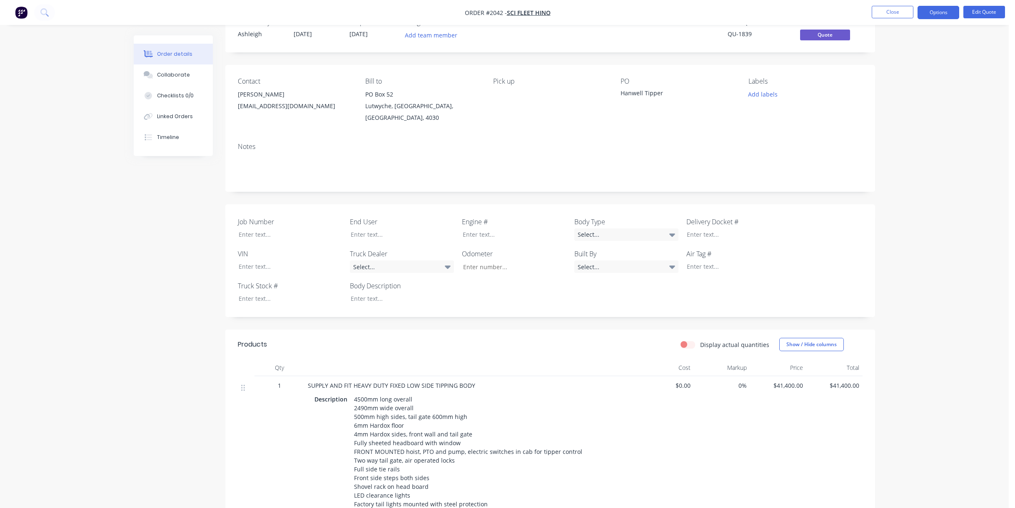
scroll to position [42, 0]
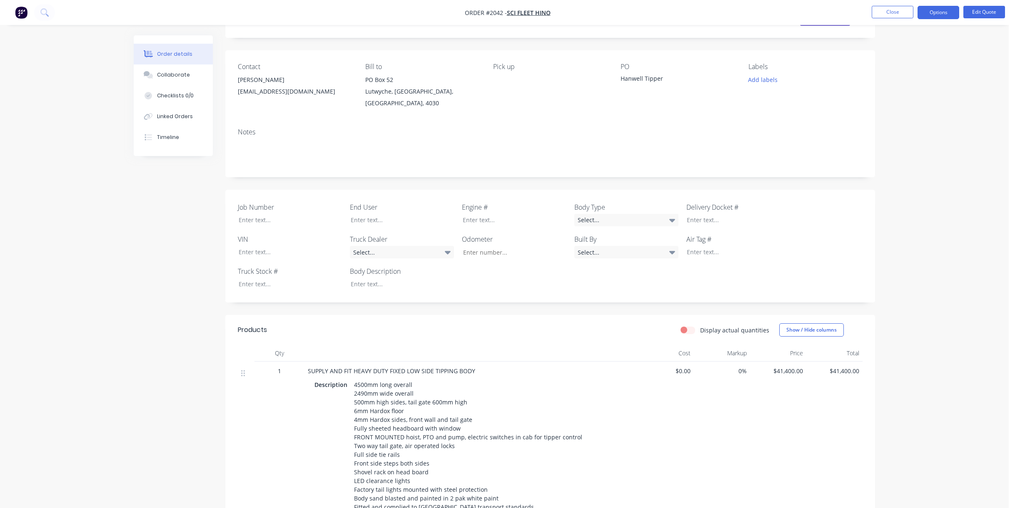
click at [788, 367] on span "$41,400.00" at bounding box center [778, 371] width 50 height 9
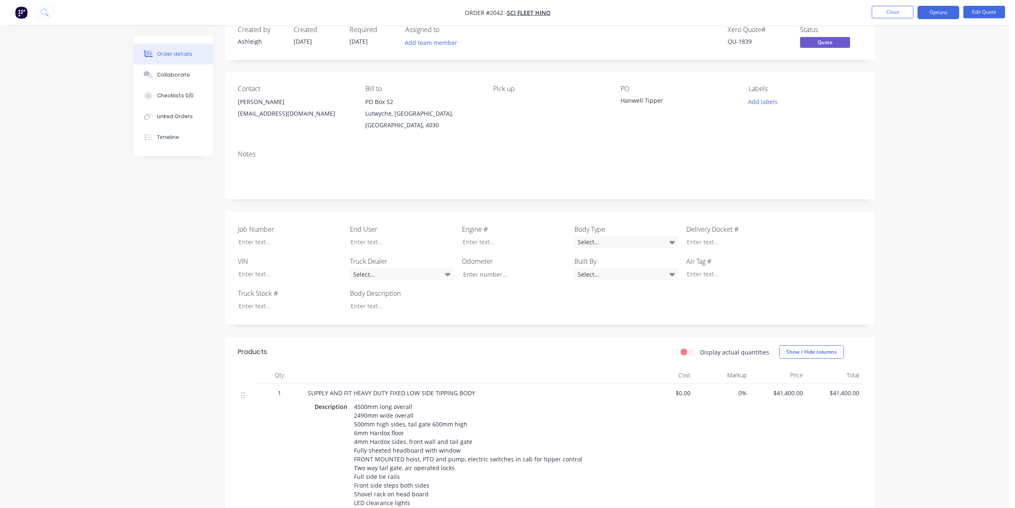
scroll to position [0, 0]
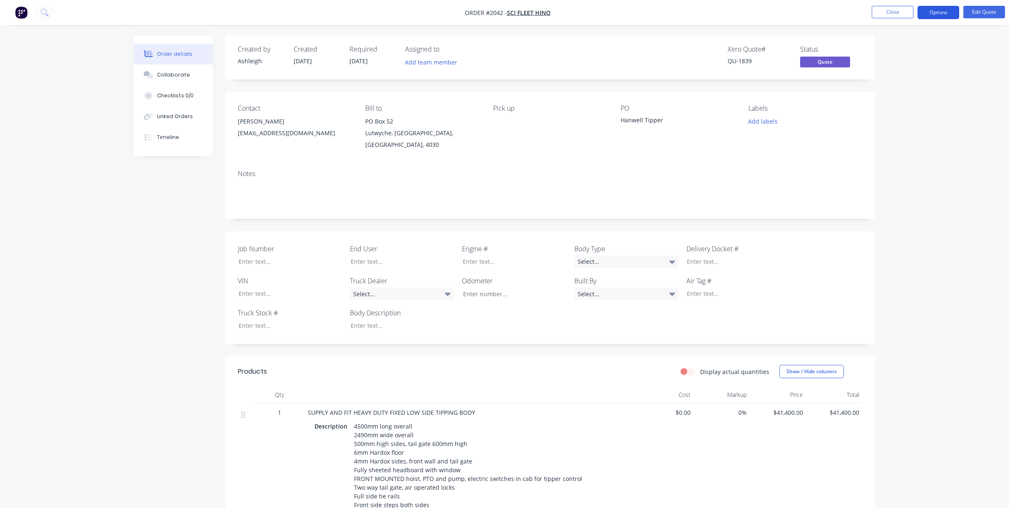
click at [942, 10] on button "Options" at bounding box center [938, 12] width 42 height 13
click at [885, 45] on div "Quote" at bounding box center [913, 51] width 77 height 12
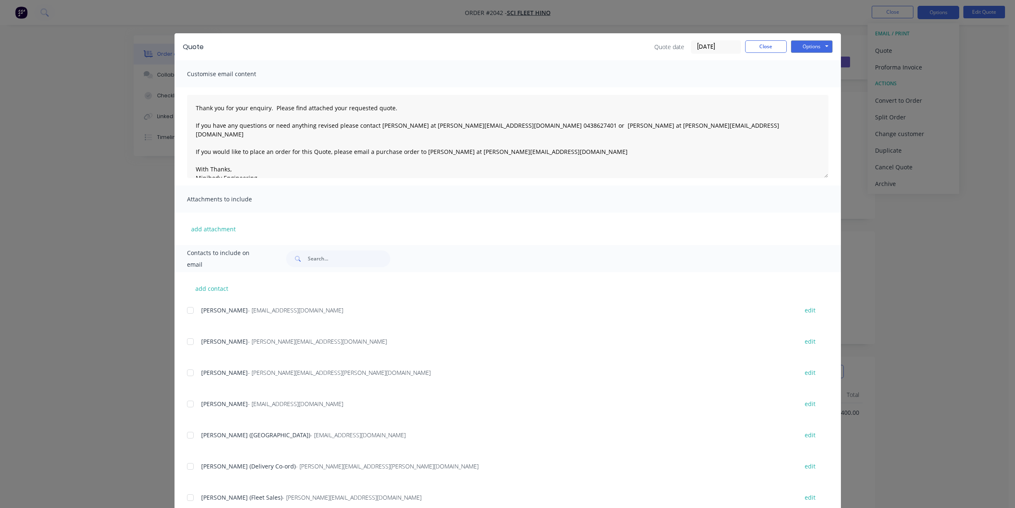
click at [187, 311] on div at bounding box center [190, 310] width 17 height 17
click at [809, 45] on button "Options" at bounding box center [812, 46] width 42 height 12
click at [812, 87] on button "Email" at bounding box center [817, 89] width 53 height 14
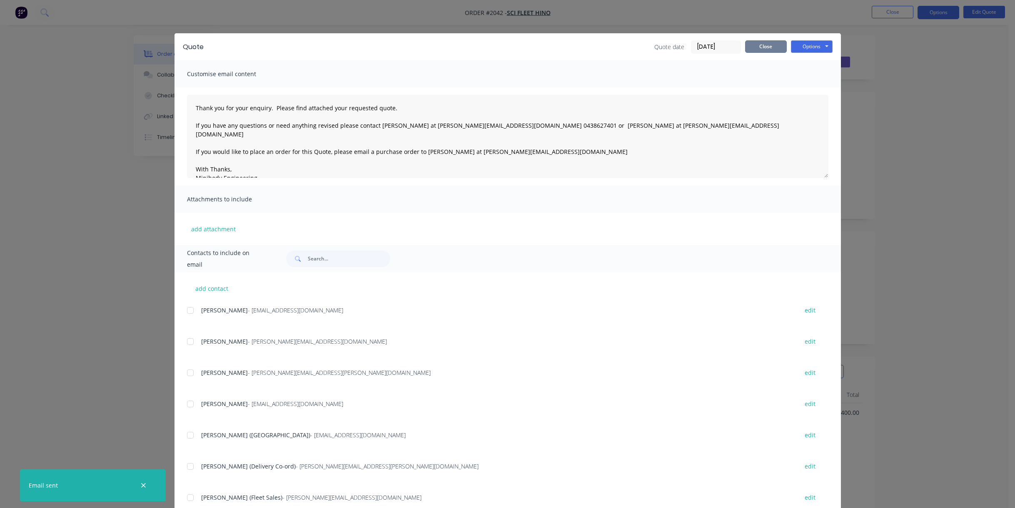
click at [771, 45] on button "Close" at bounding box center [766, 46] width 42 height 12
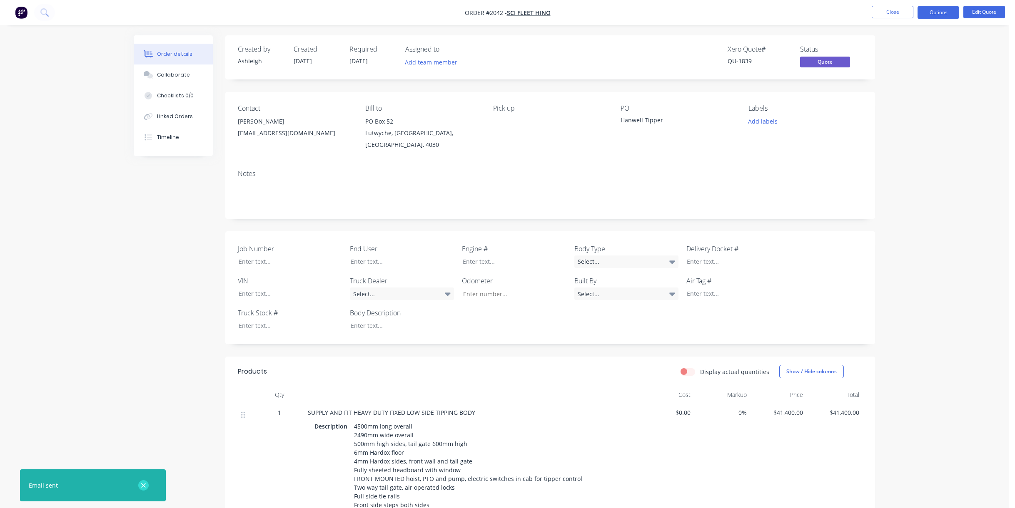
click at [146, 482] on icon "button" at bounding box center [143, 485] width 5 height 7
click at [97, 252] on div "Order details Collaborate Checklists 0/0 Linked Orders Timeline Order details C…" at bounding box center [504, 413] width 1008 height 826
click at [940, 10] on button "Options" at bounding box center [938, 12] width 42 height 13
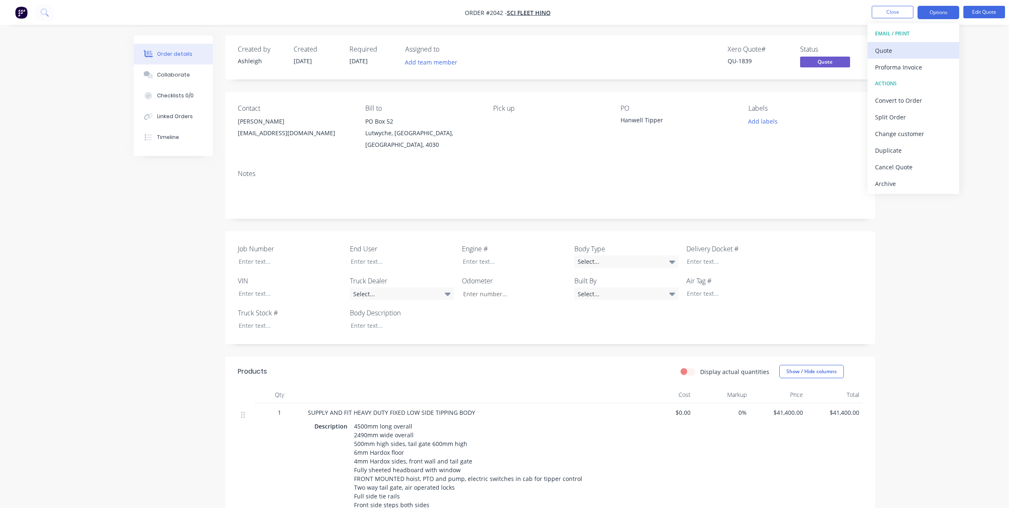
click at [894, 48] on div "Quote" at bounding box center [913, 51] width 77 height 12
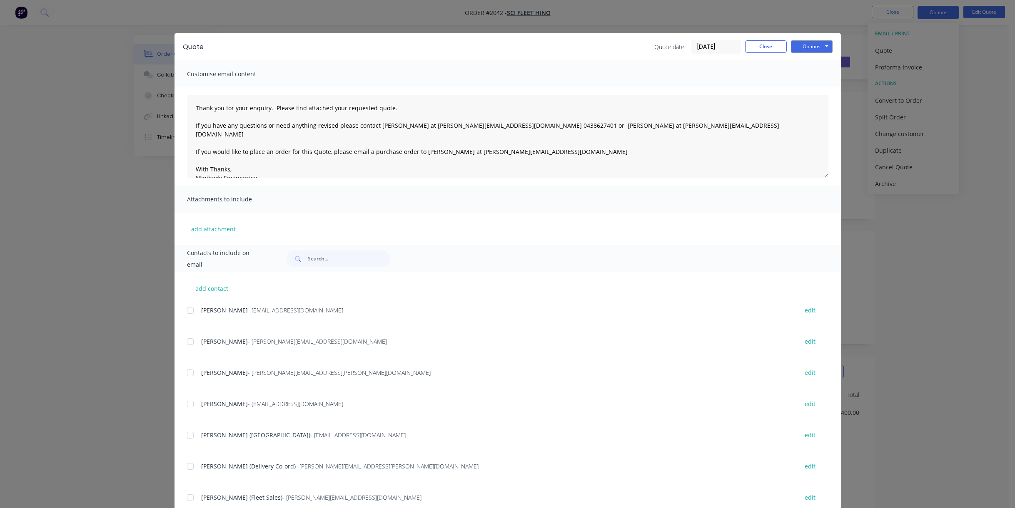
click at [187, 311] on div at bounding box center [190, 310] width 17 height 17
click at [810, 45] on button "Options" at bounding box center [812, 46] width 42 height 12
click at [813, 85] on button "Email" at bounding box center [817, 89] width 53 height 14
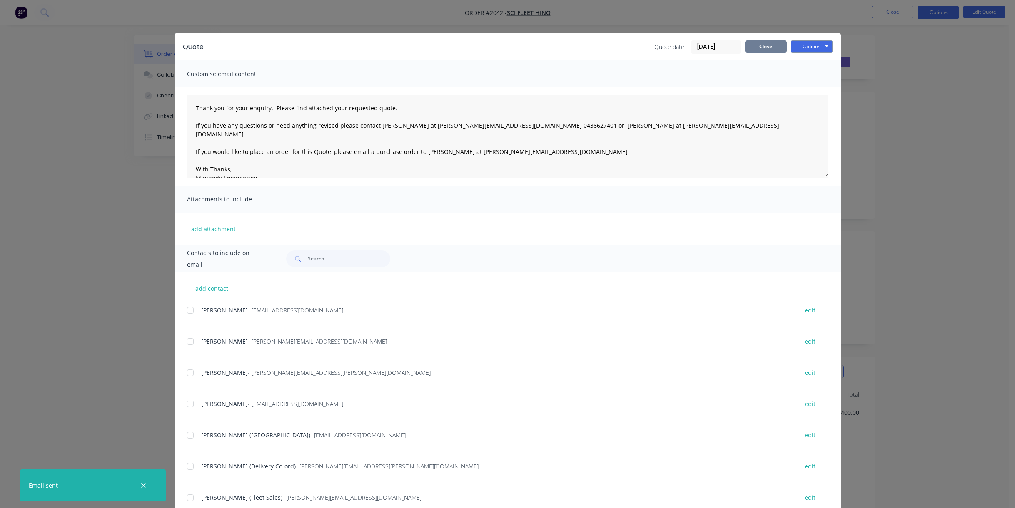
click at [764, 44] on button "Close" at bounding box center [766, 46] width 42 height 12
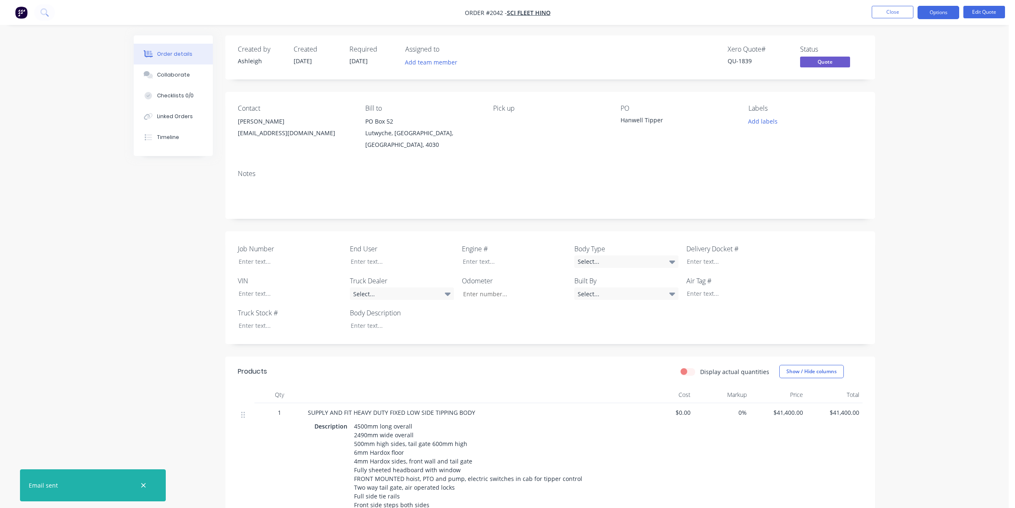
click at [942, 198] on div "Order details Collaborate Checklists 0/0 Linked Orders Timeline Order details C…" at bounding box center [504, 413] width 1008 height 826
click at [142, 486] on icon "button" at bounding box center [143, 485] width 5 height 7
click at [112, 346] on div "Order details Collaborate Checklists 0/0 Linked Orders Timeline Order details C…" at bounding box center [504, 413] width 1008 height 826
drag, startPoint x: 969, startPoint y: 100, endPoint x: 920, endPoint y: 10, distance: 102.6
click at [968, 95] on div "Order details Collaborate Checklists 0/0 Linked Orders Timeline Order details C…" at bounding box center [504, 413] width 1008 height 826
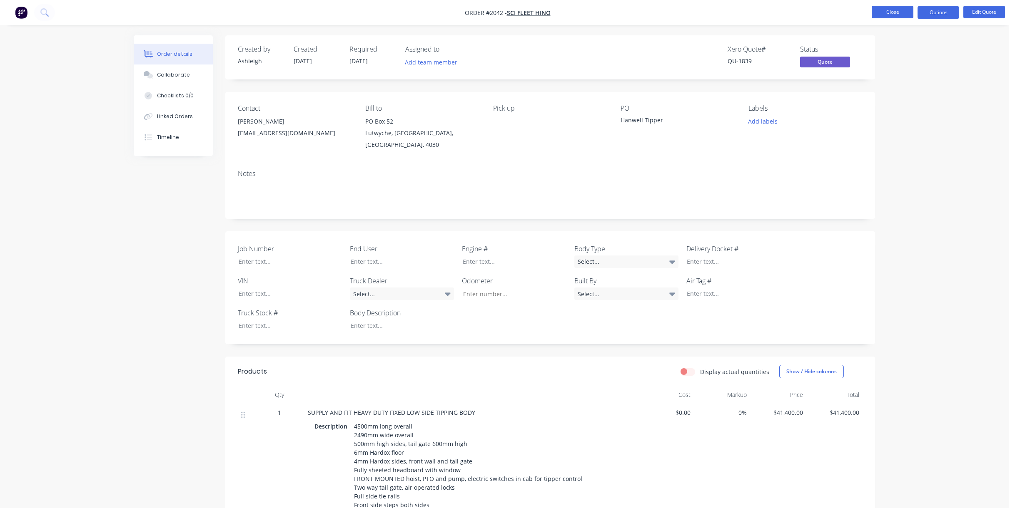
click at [891, 10] on button "Close" at bounding box center [892, 12] width 42 height 12
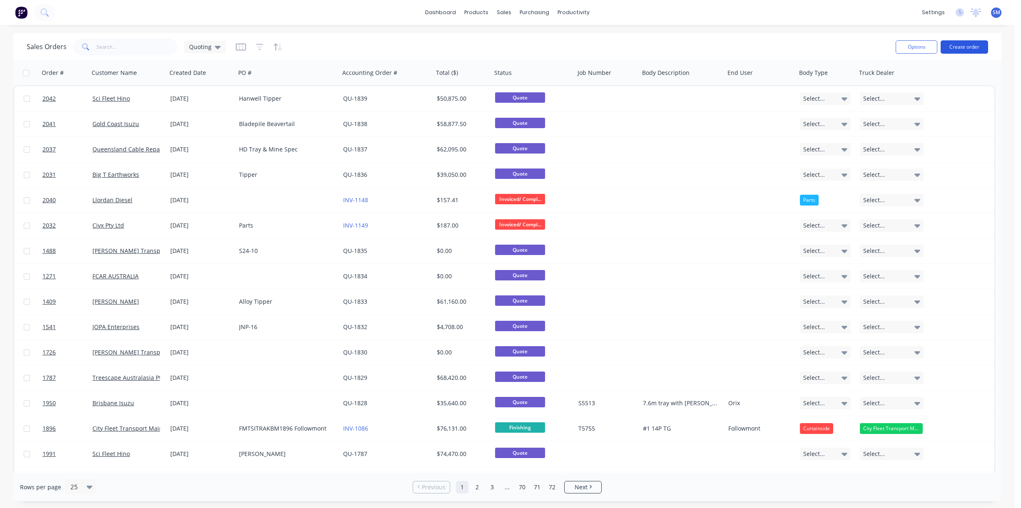
click at [958, 46] on button "Create order" at bounding box center [963, 46] width 47 height 13
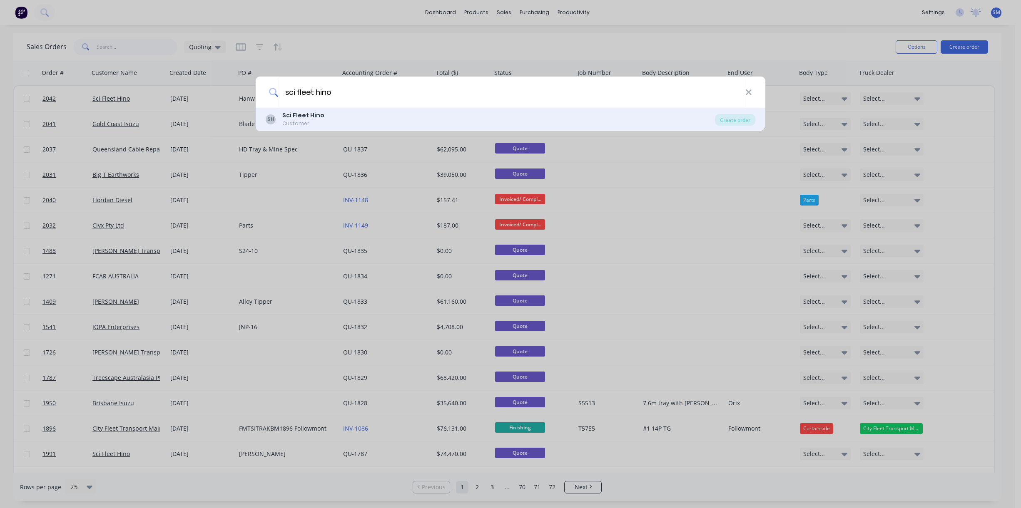
type input "sci fleet hino"
click at [310, 119] on b "Sci Fleet Hino" at bounding box center [303, 115] width 42 height 8
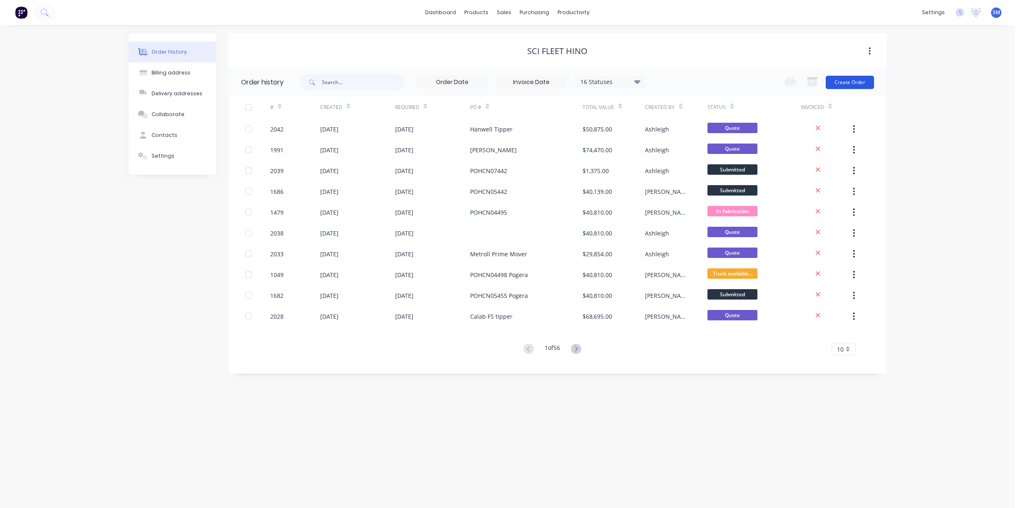
click at [849, 81] on button "Create Order" at bounding box center [850, 82] width 48 height 13
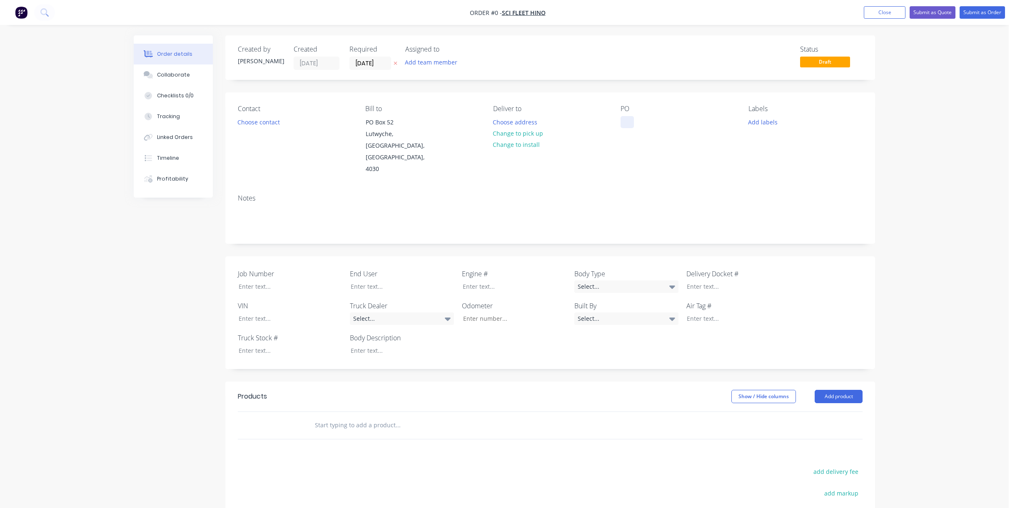
click at [633, 120] on div at bounding box center [626, 122] width 13 height 12
click at [335, 402] on div "Order details Collaborate Checklists 0/0 Tracking Linked Orders Timeline Profit…" at bounding box center [504, 343] width 758 height 617
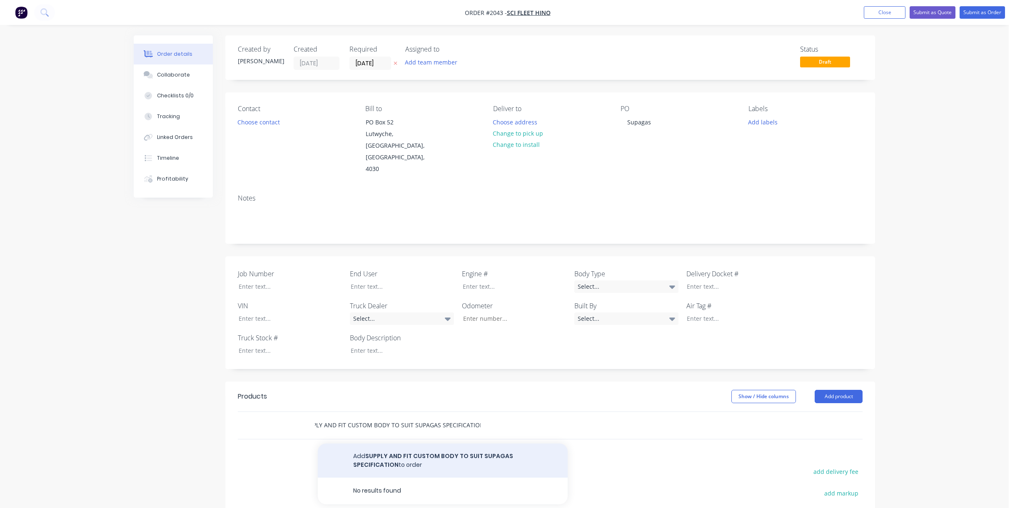
type input "SUPPLY AND FIT CUSTOM BODY TO SUIT SUPAGAS SPECIFICATION"
click at [412, 444] on button "Add SUPPLY AND FIT CUSTOM BODY TO SUIT SUPAGAS SPECIFICATION to order" at bounding box center [443, 461] width 250 height 34
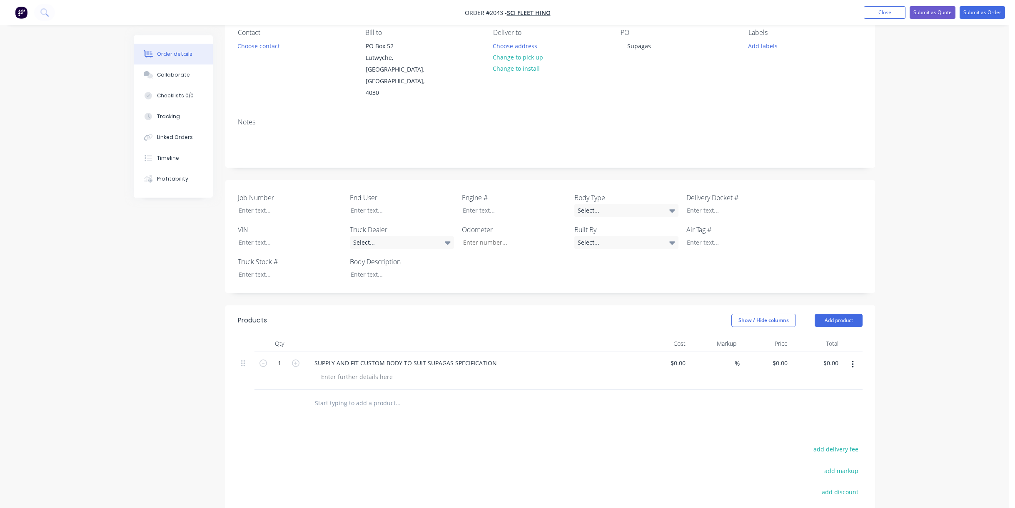
scroll to position [83, 0]
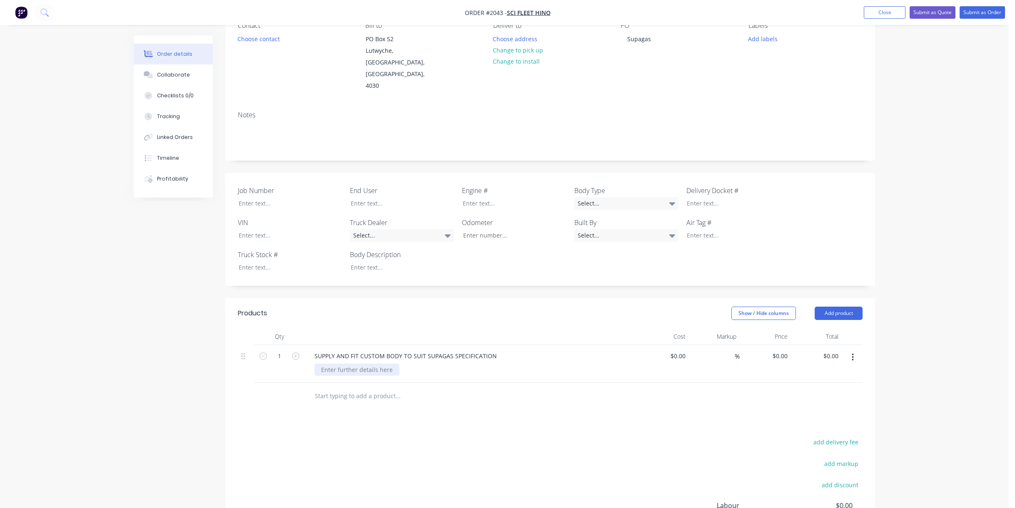
click at [329, 364] on div at bounding box center [356, 370] width 85 height 12
click at [497, 350] on div "SUPPLY AND FIT CUSTOM BODY TO SUIT SUPAGAS SPECIFICATION" at bounding box center [406, 356] width 196 height 12
click at [329, 364] on div at bounding box center [356, 370] width 85 height 12
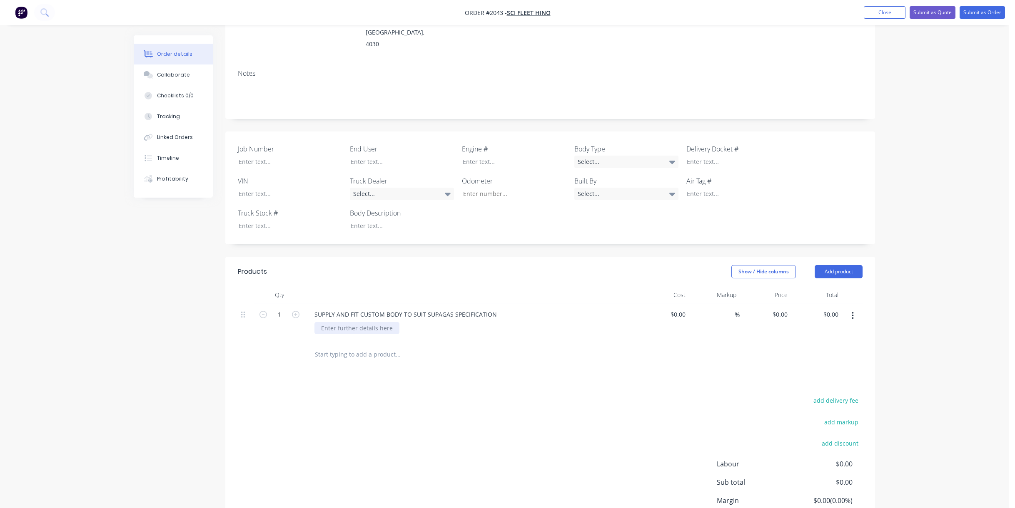
drag, startPoint x: 339, startPoint y: 299, endPoint x: 345, endPoint y: 306, distance: 9.2
click at [339, 322] on div at bounding box center [356, 328] width 85 height 12
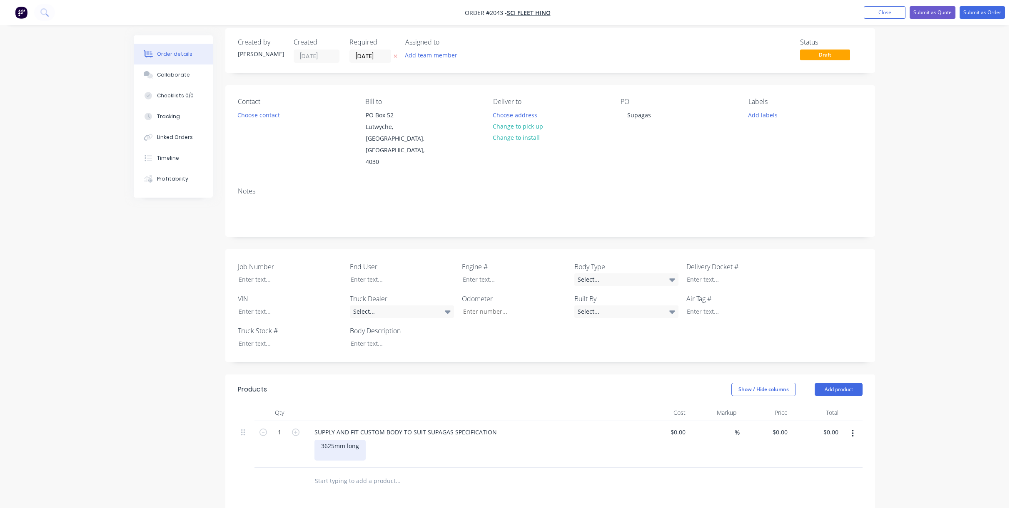
scroll to position [0, 0]
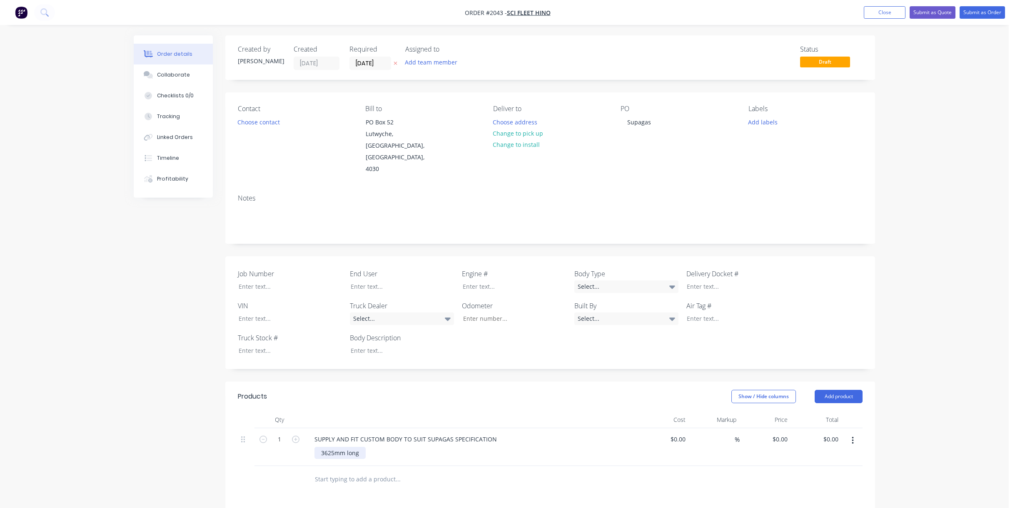
click at [363, 447] on div "3625mm long" at bounding box center [339, 453] width 51 height 12
